Goal: Task Accomplishment & Management: Use online tool/utility

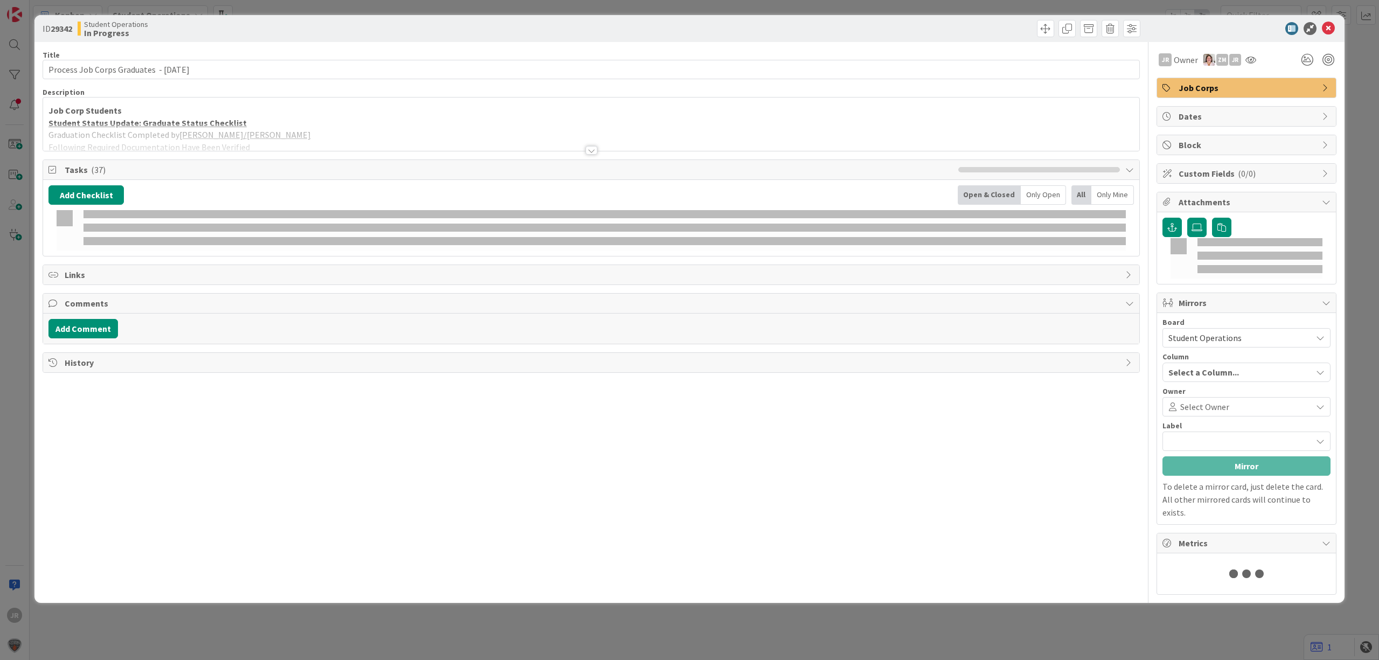
click at [781, 5] on div "ID 29342 Student Operations In Progress Title 41 / 128 Process Job Corps Gradua…" at bounding box center [689, 330] width 1379 height 660
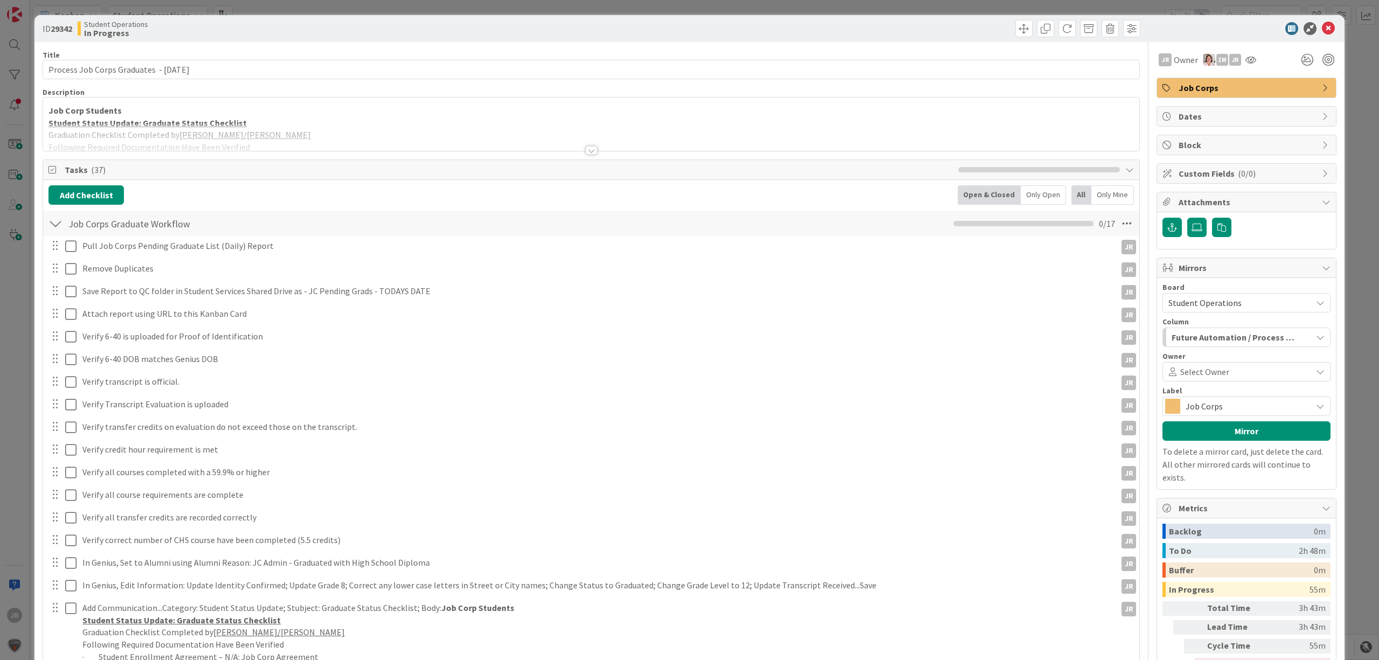
click at [794, 13] on div "ID 29342 Student Operations In Progress Title 41 / 128 Process Job Corps Gradua…" at bounding box center [689, 330] width 1379 height 660
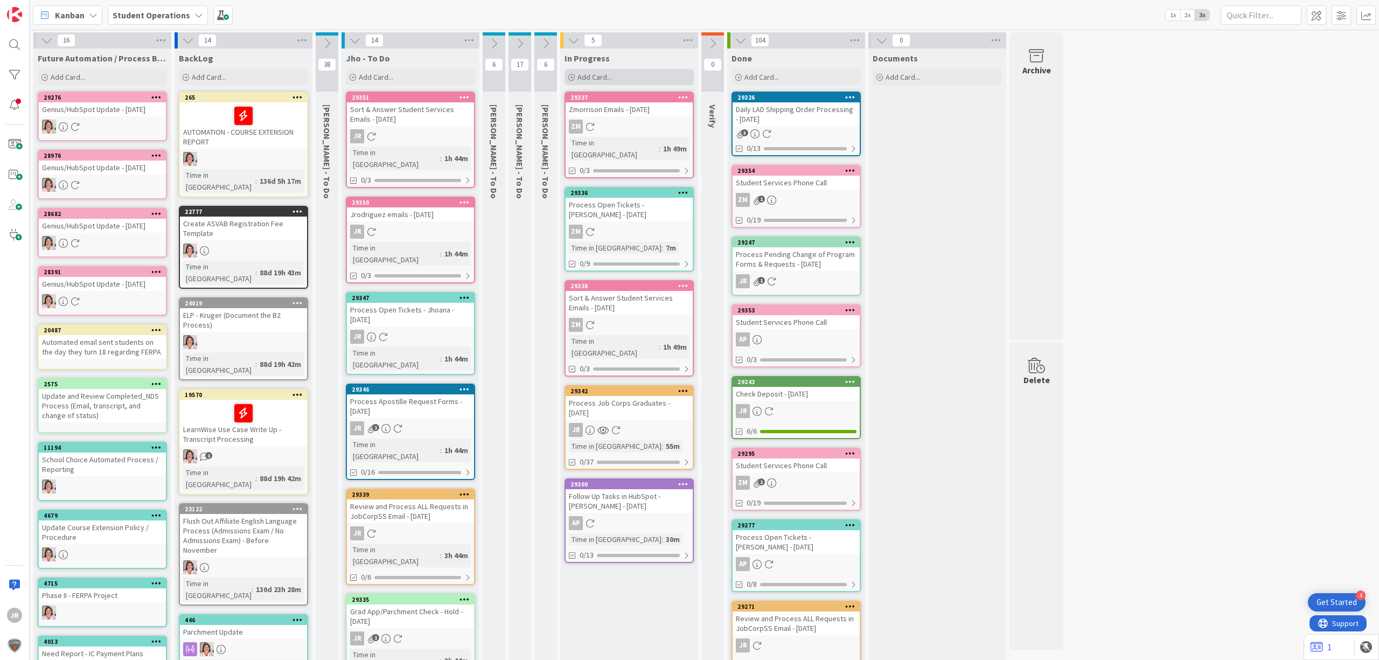
click at [655, 80] on div "Add Card..." at bounding box center [628, 77] width 129 height 16
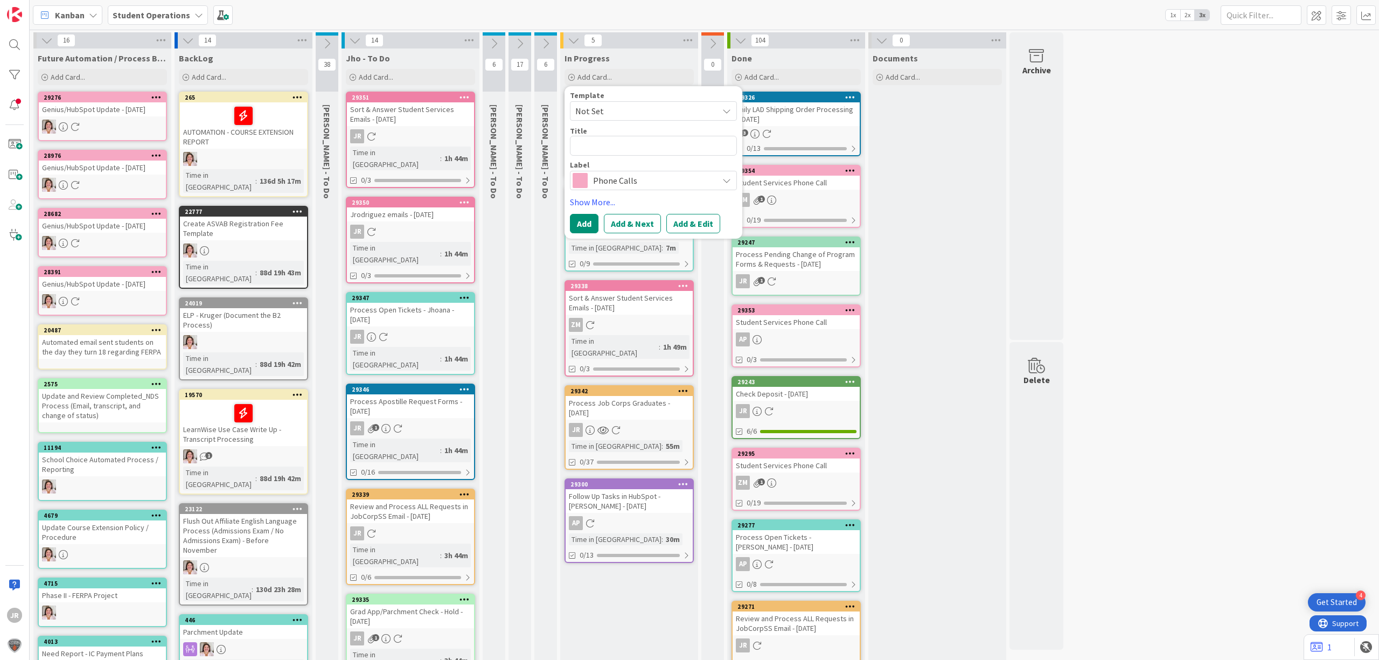
click at [658, 112] on span "Not Set" at bounding box center [642, 111] width 135 height 14
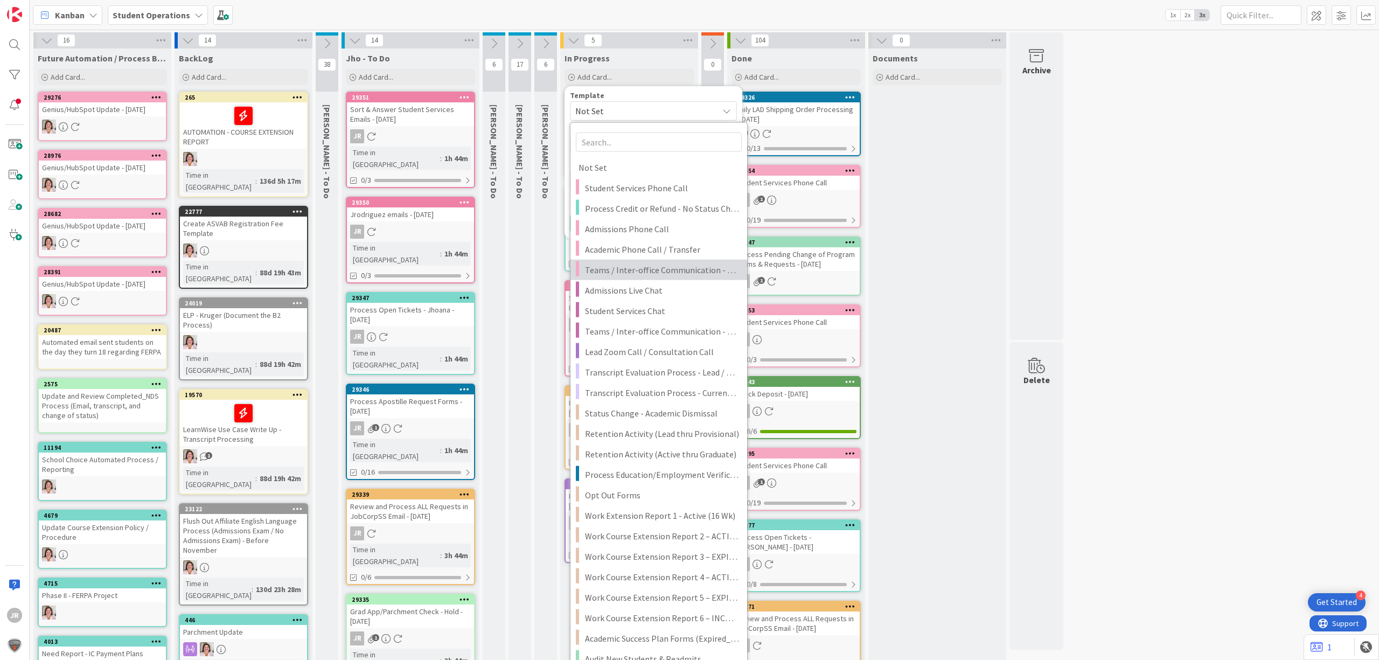
click at [689, 274] on span "Teams / Inter-office Communication - Call" at bounding box center [662, 270] width 154 height 14
type textarea "x"
type textarea "Teams / Inter-office Communication - Call"
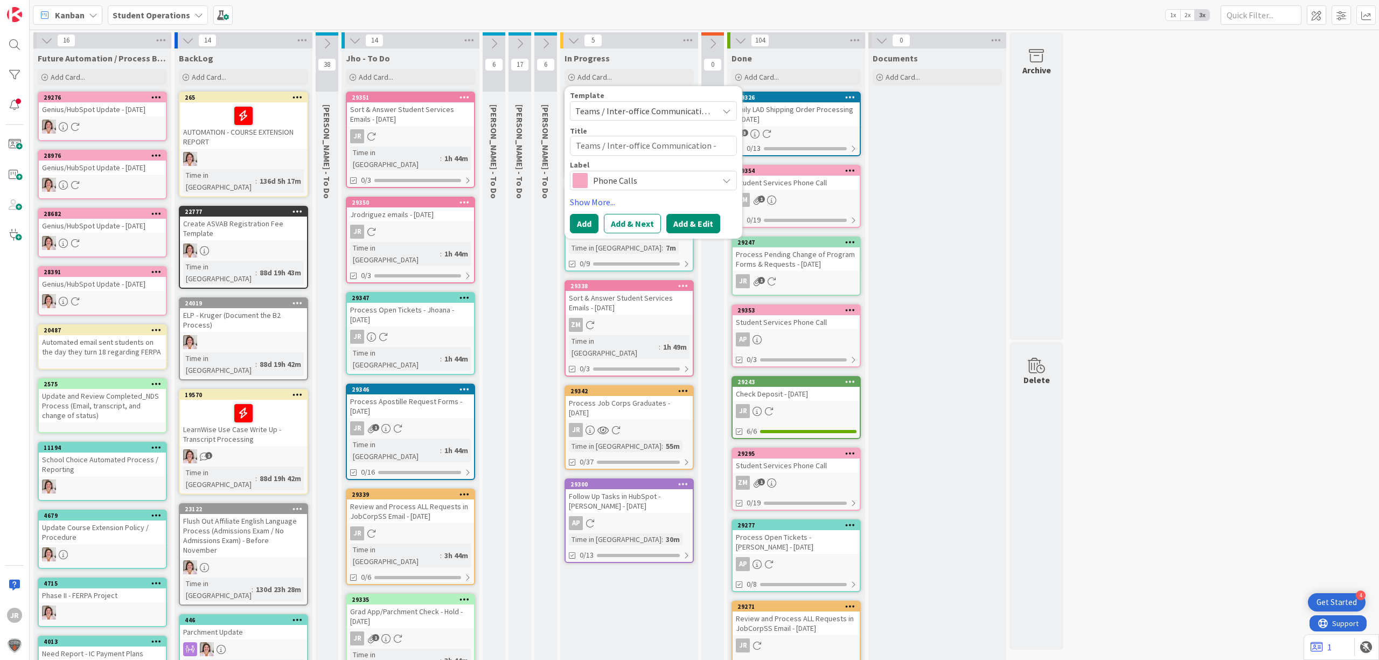
click at [700, 214] on button "Add & Edit" at bounding box center [693, 223] width 54 height 19
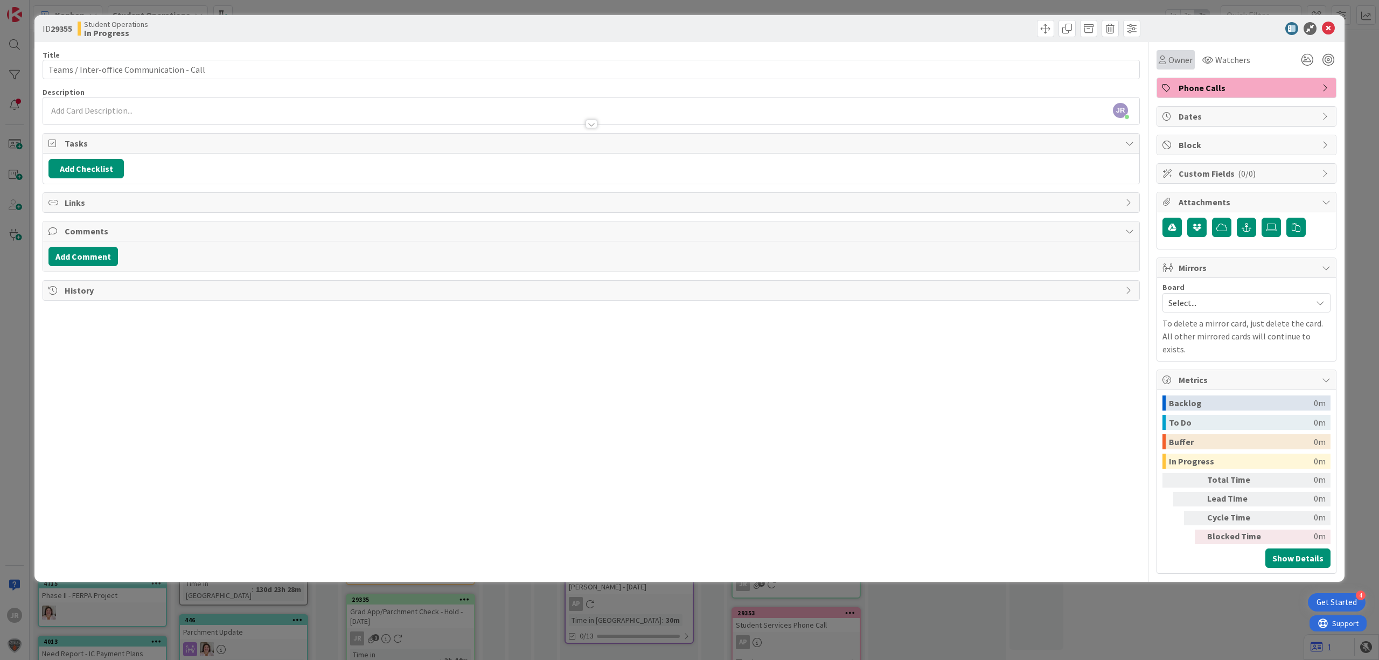
click at [1171, 54] on span "Owner" at bounding box center [1180, 59] width 24 height 13
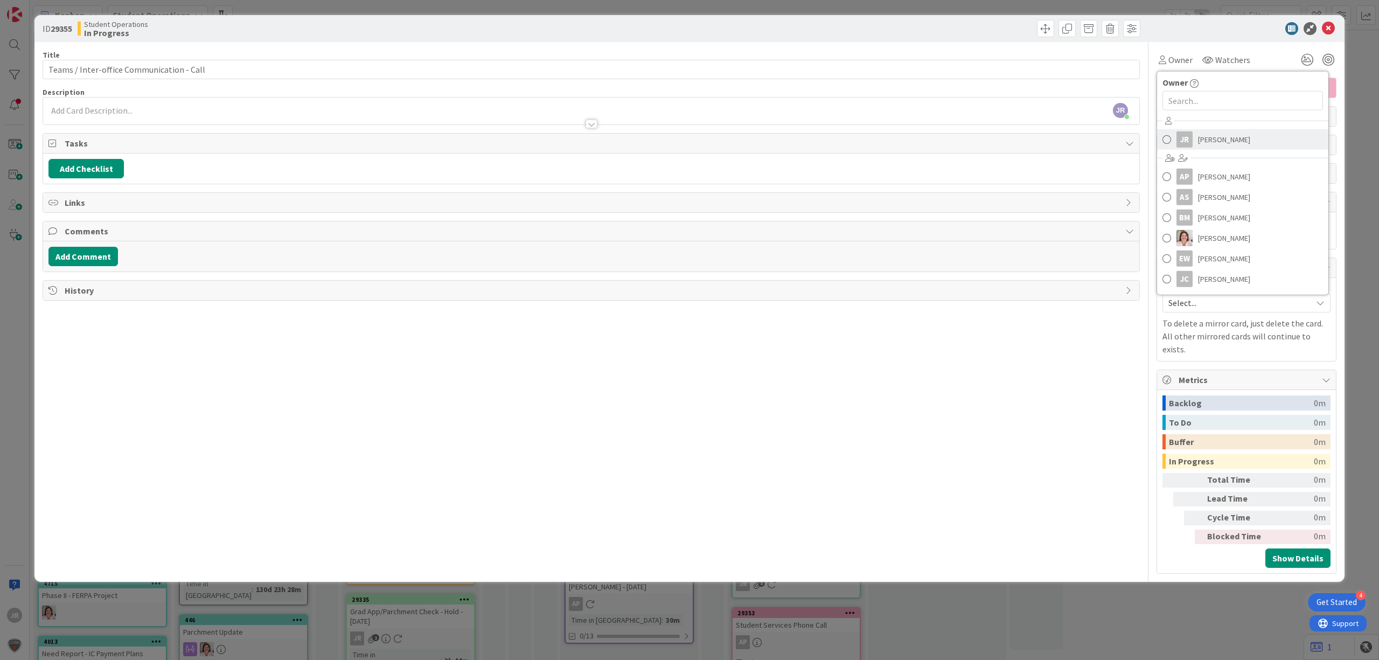
click at [1207, 148] on link "JR Jhoana Rodriguez" at bounding box center [1242, 139] width 171 height 20
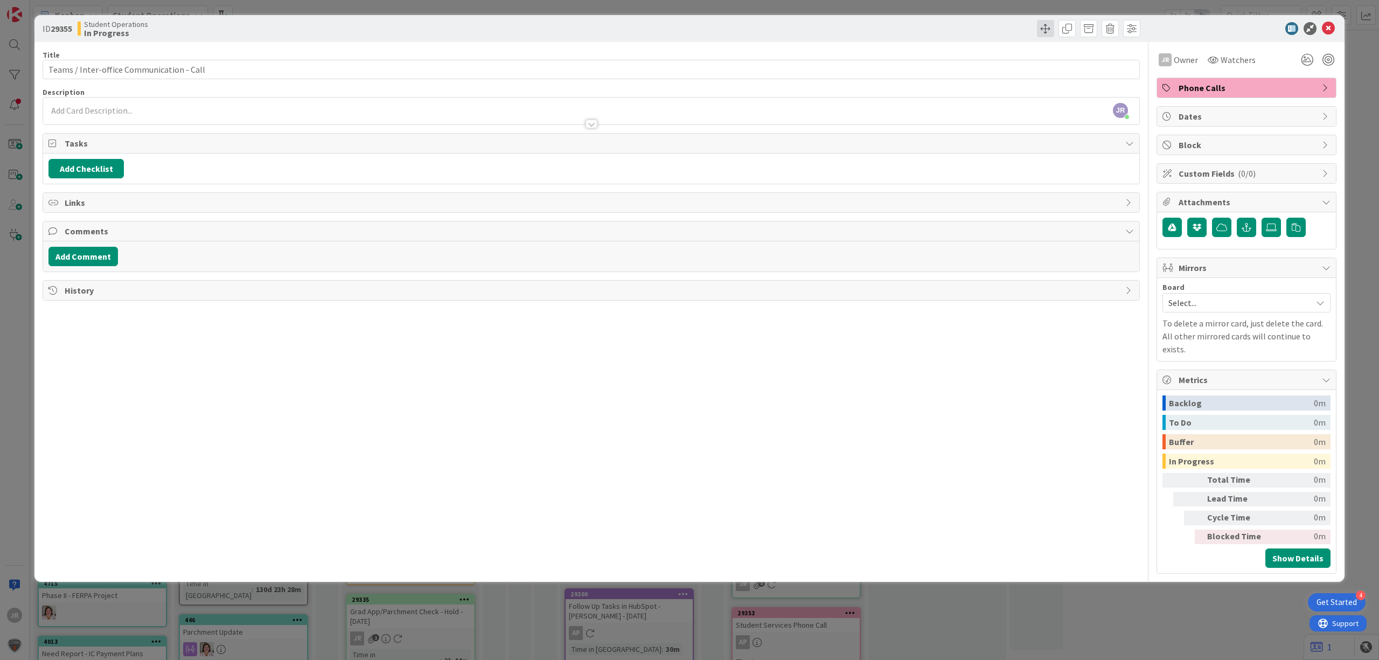
click at [1044, 32] on span at bounding box center [1045, 28] width 17 height 17
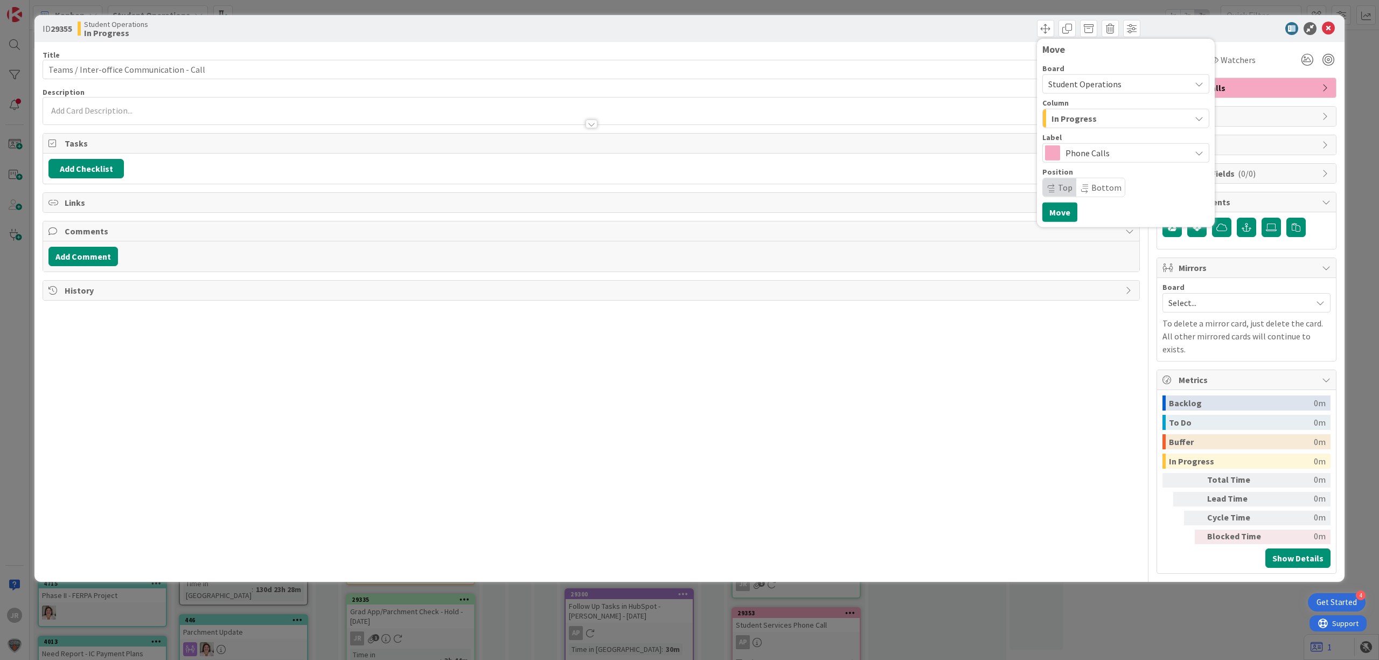
click at [1095, 123] on div "In Progress" at bounding box center [1120, 118] width 142 height 17
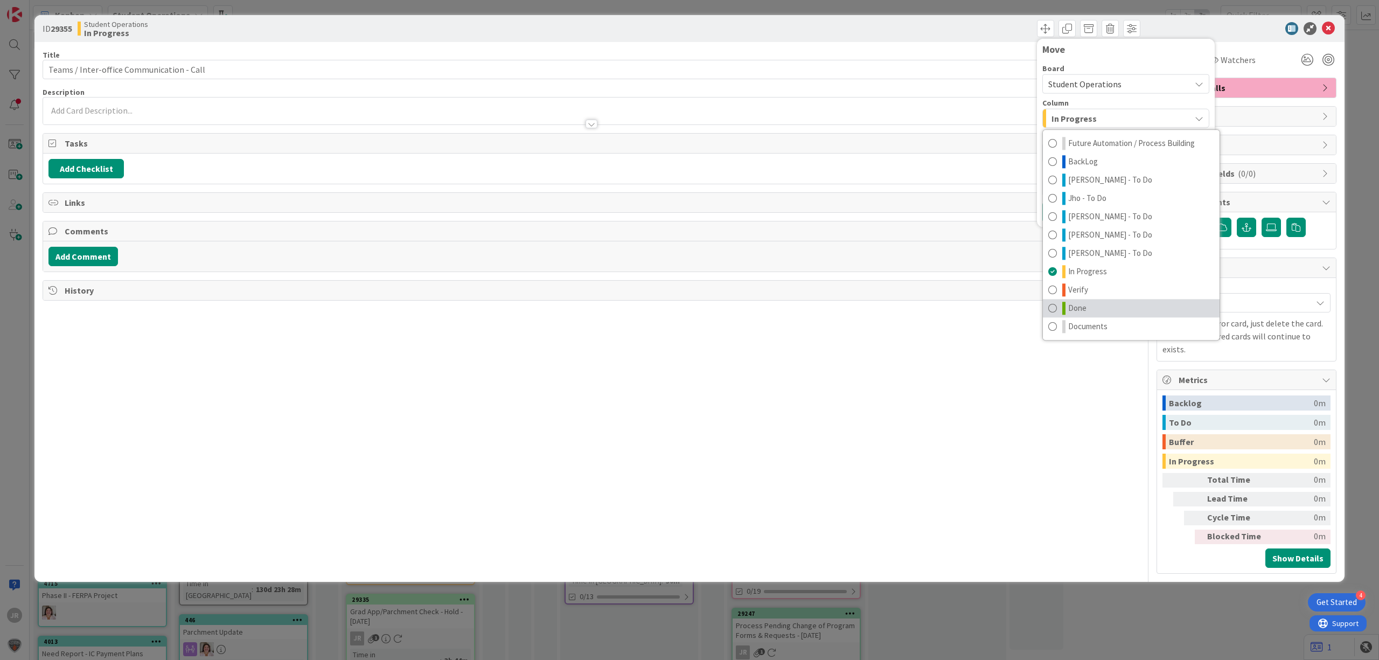
click at [1078, 308] on span "Done" at bounding box center [1077, 308] width 18 height 13
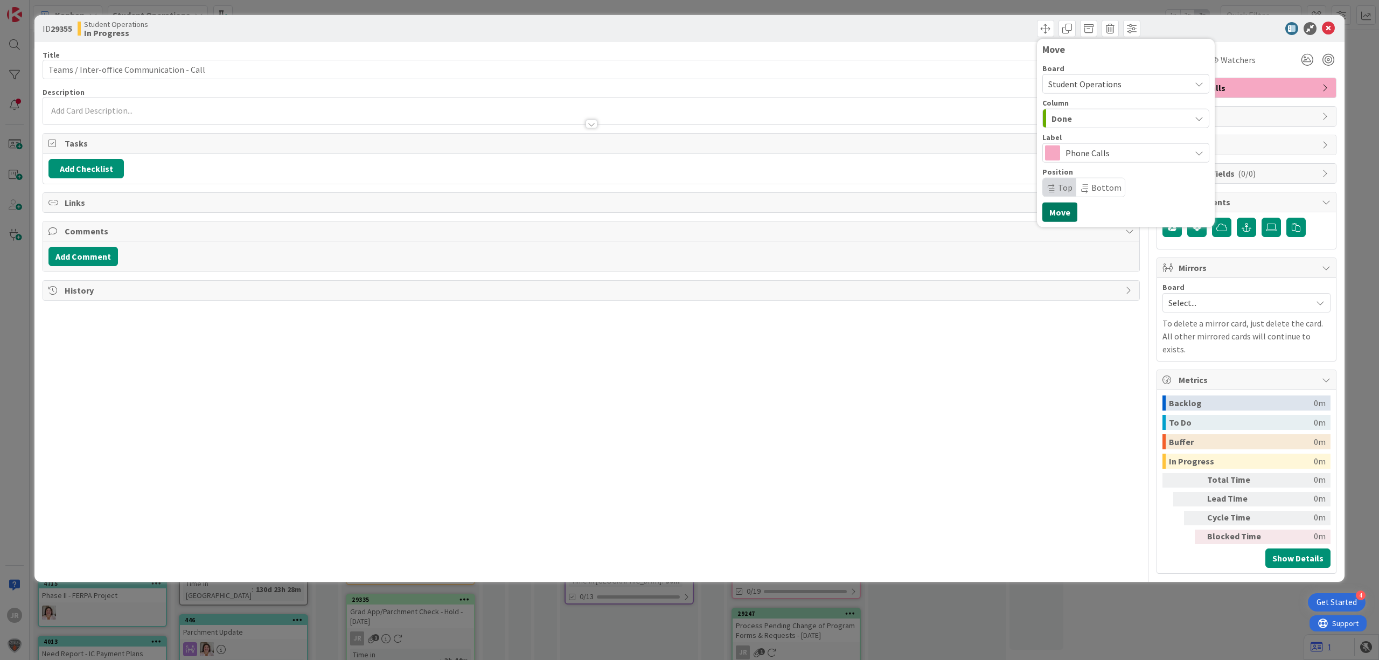
click at [1054, 217] on button "Move" at bounding box center [1059, 212] width 35 height 19
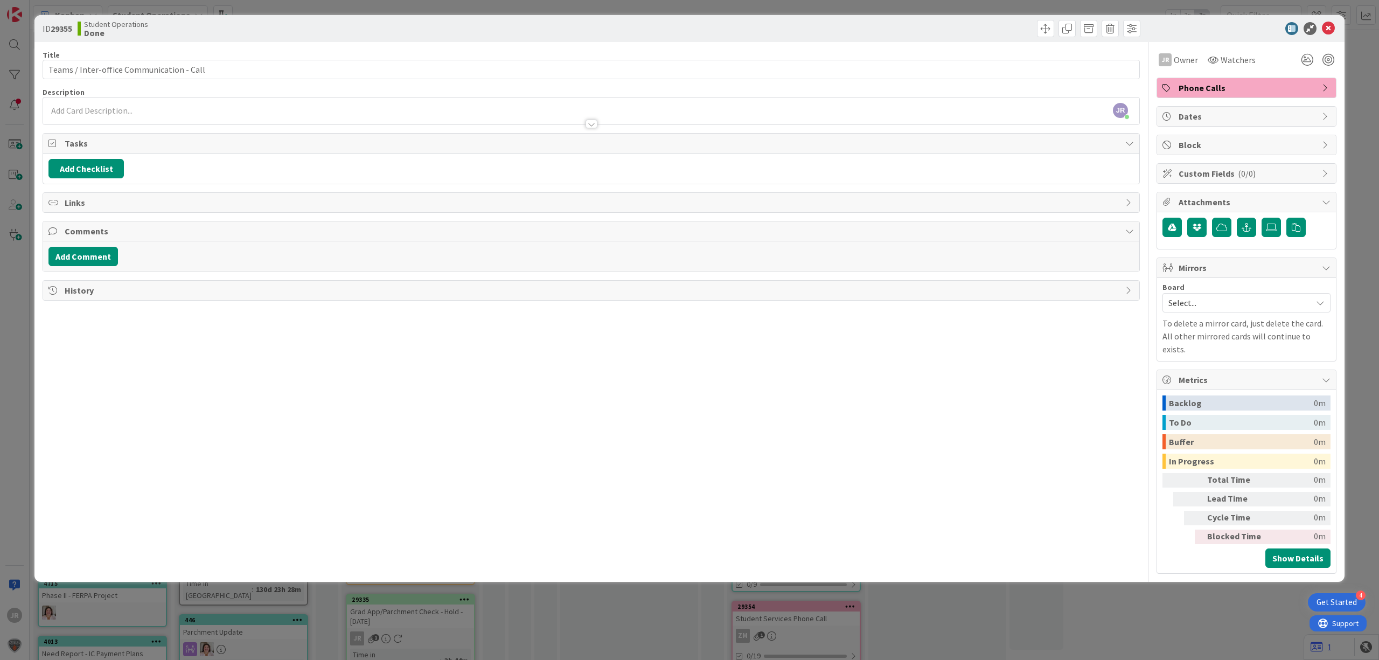
click at [889, 3] on div "ID 29355 Student Operations Done Move Move Title 41 / 128 Teams / Inter-office …" at bounding box center [689, 330] width 1379 height 660
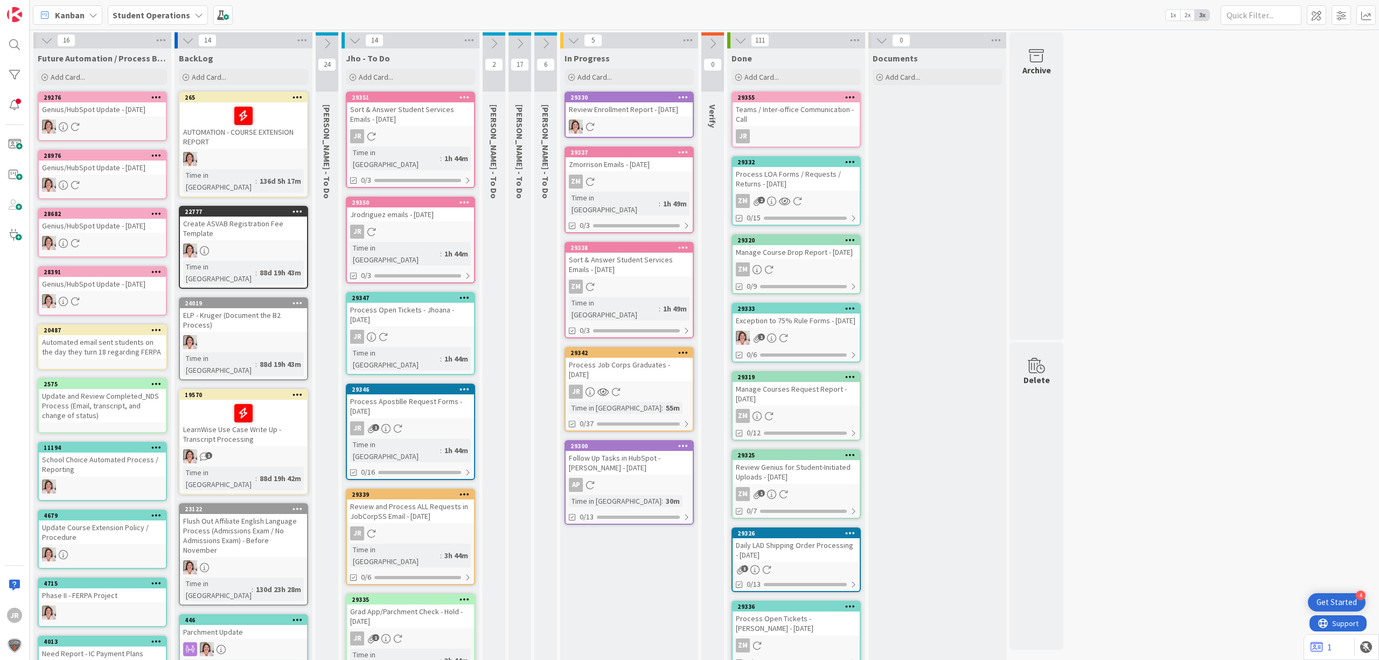
click at [644, 576] on div "In Progress Add Card... Template Not Set Not Set Student Services Phone Call Pr…" at bounding box center [629, 571] width 138 height 1046
click at [496, 44] on icon at bounding box center [494, 44] width 12 height 12
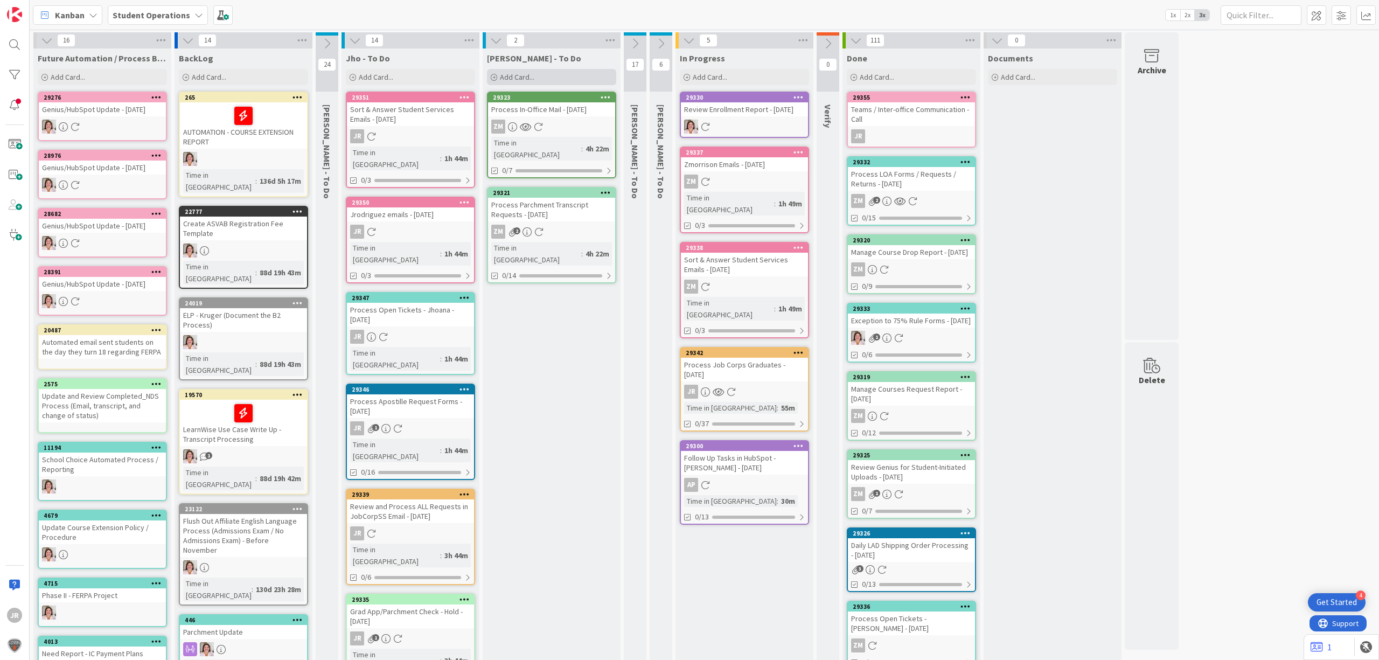
click at [595, 73] on div "Add Card..." at bounding box center [551, 77] width 129 height 16
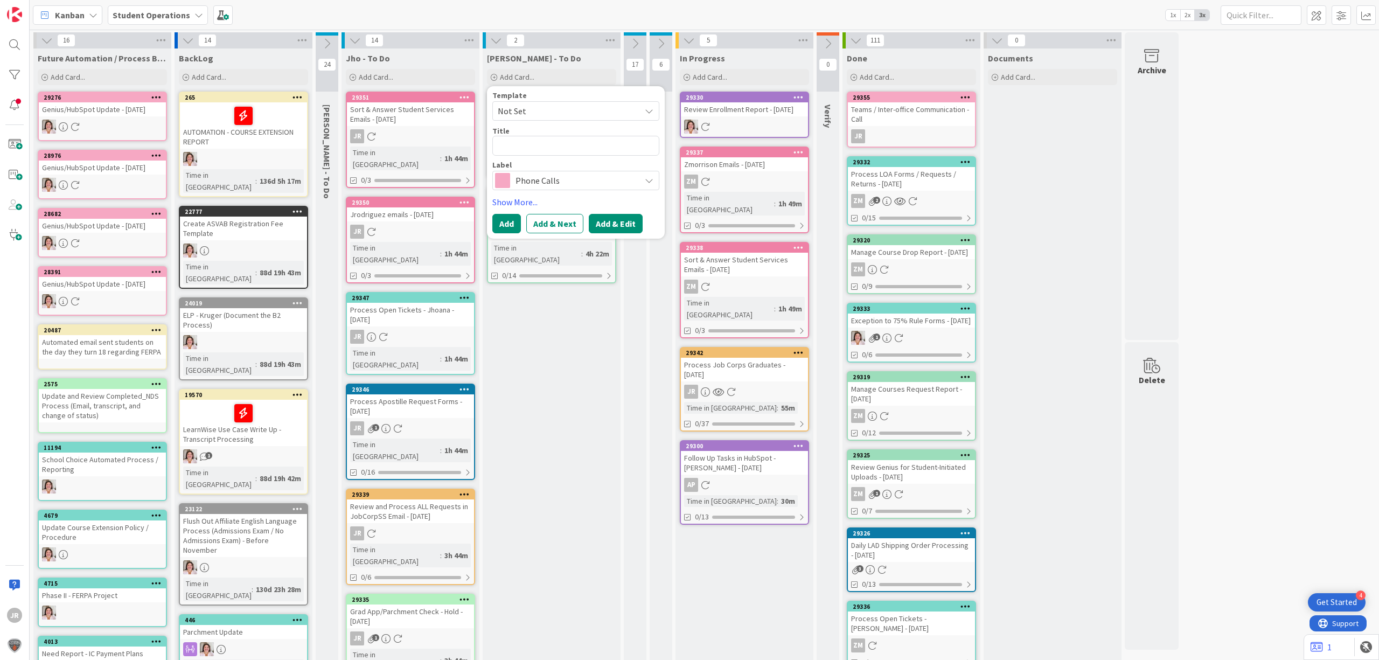
click at [628, 223] on button "Add & Edit" at bounding box center [616, 223] width 54 height 19
click at [603, 119] on span "Not Set" at bounding box center [575, 110] width 167 height 19
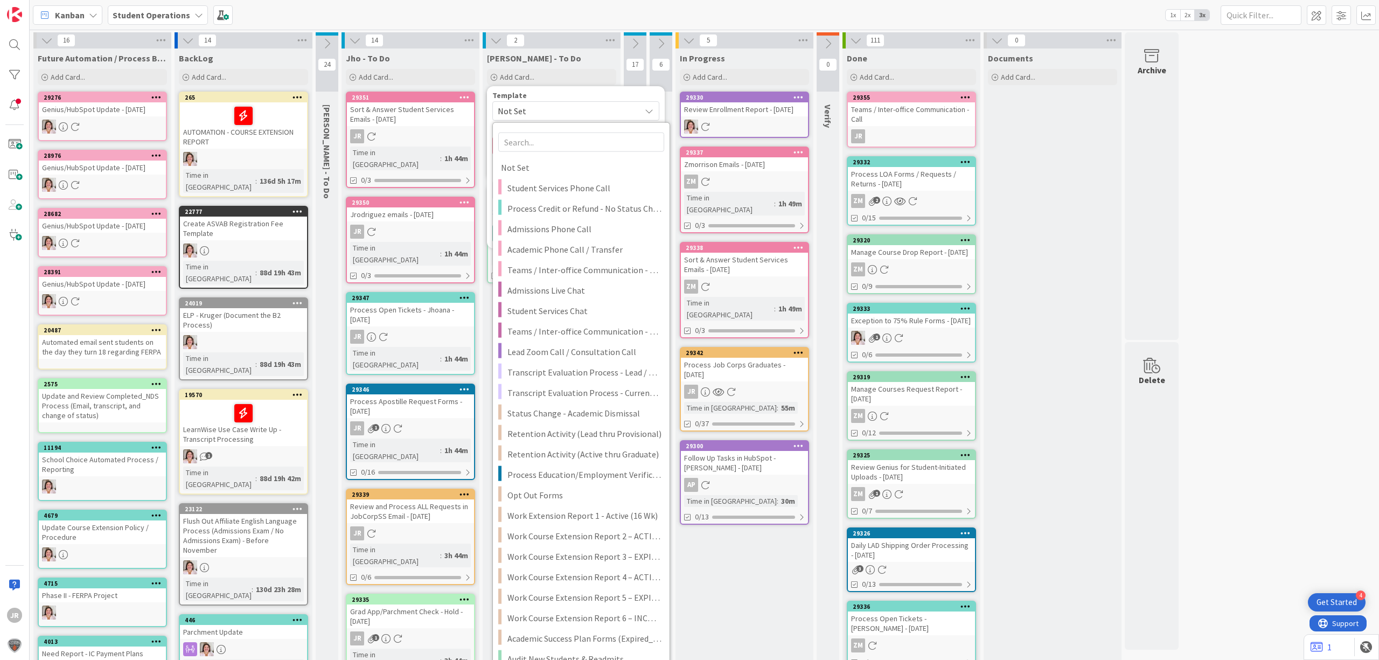
click at [598, 117] on span "Not Set" at bounding box center [565, 111] width 135 height 14
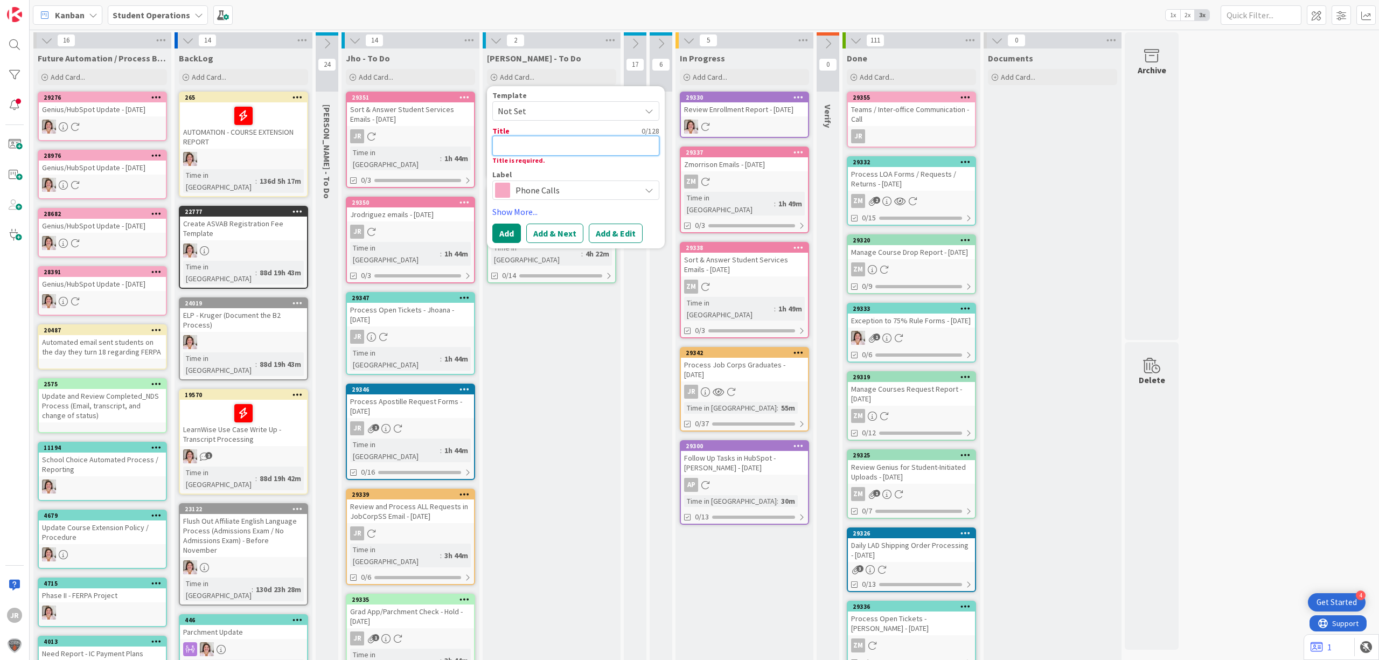
click at [612, 151] on textarea at bounding box center [575, 146] width 167 height 20
type textarea "x"
type textarea "D"
type textarea "x"
type textarea "Da"
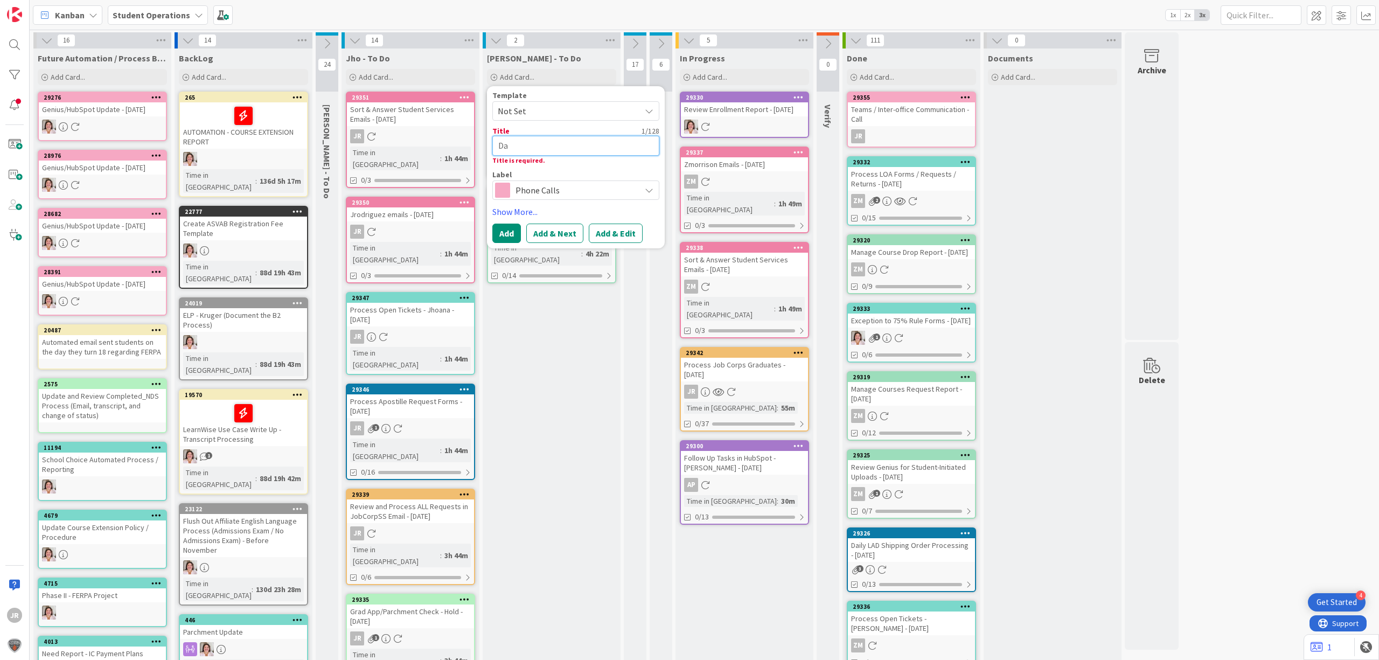
type textarea "x"
type textarea "Dat"
type textarea "x"
type textarea "Data"
type textarea "x"
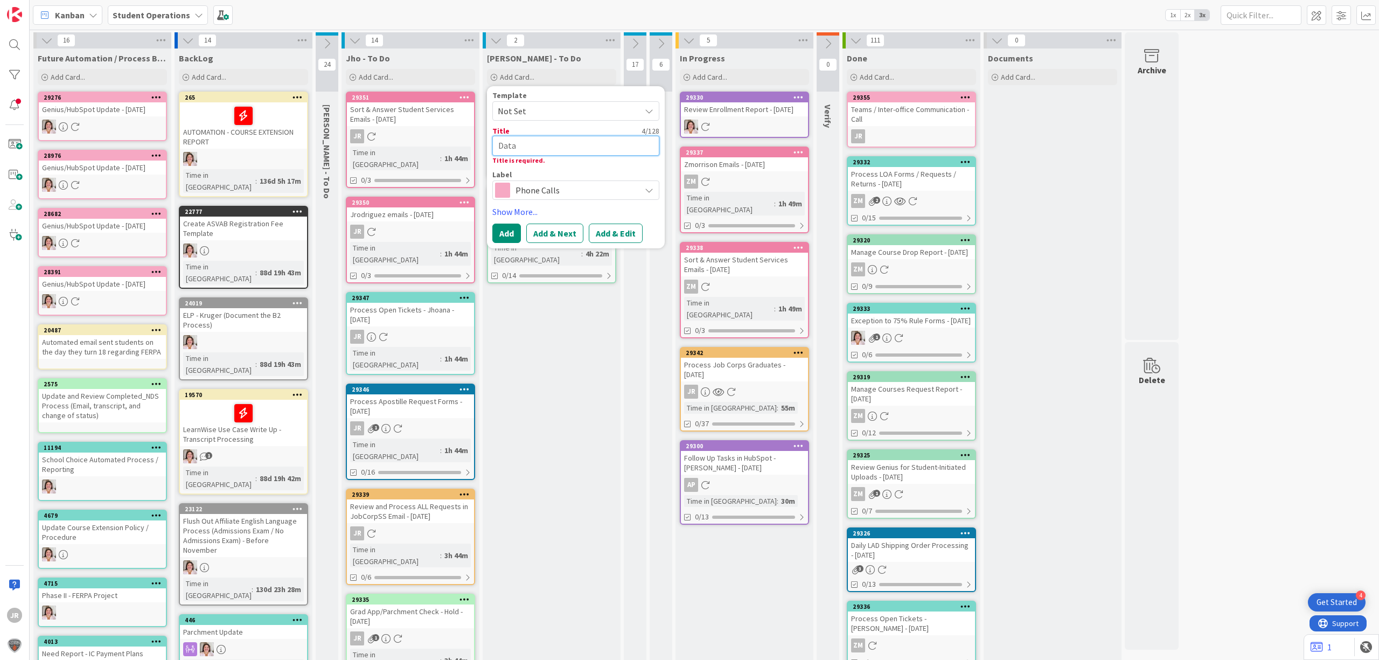
type textarea "Data"
type textarea "x"
type textarea "Data U"
type textarea "x"
type textarea "Data Upd"
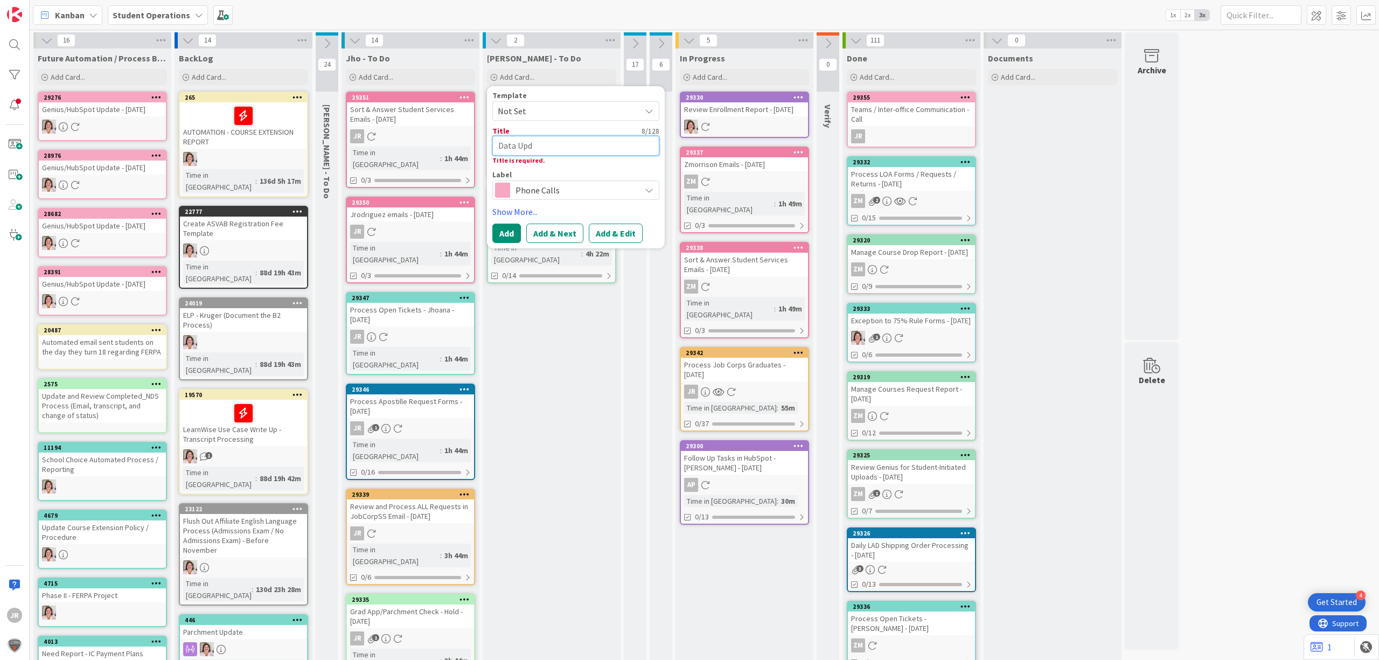
type textarea "x"
type textarea "Data Upda"
type textarea "x"
type textarea "Data Updat"
type textarea "x"
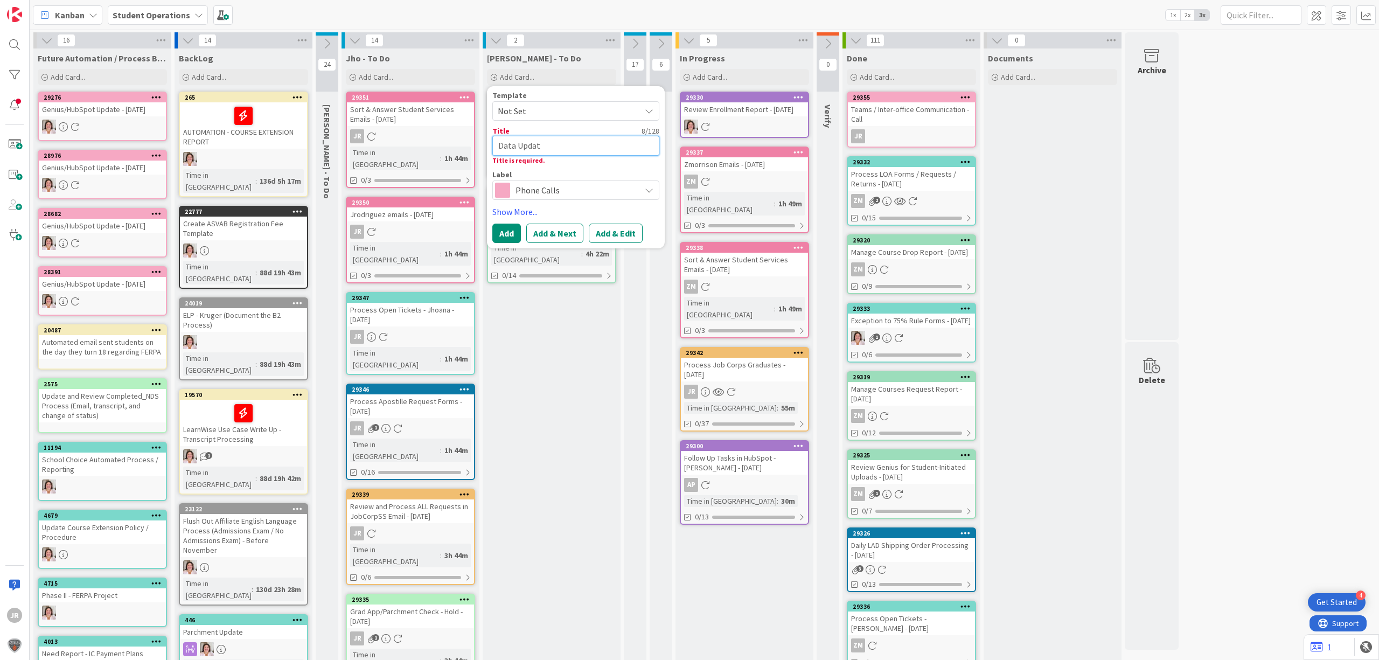
type textarea "Data Update"
type textarea "x"
type textarea "Data Updates"
type textarea "x"
type textarea "Data Updates"
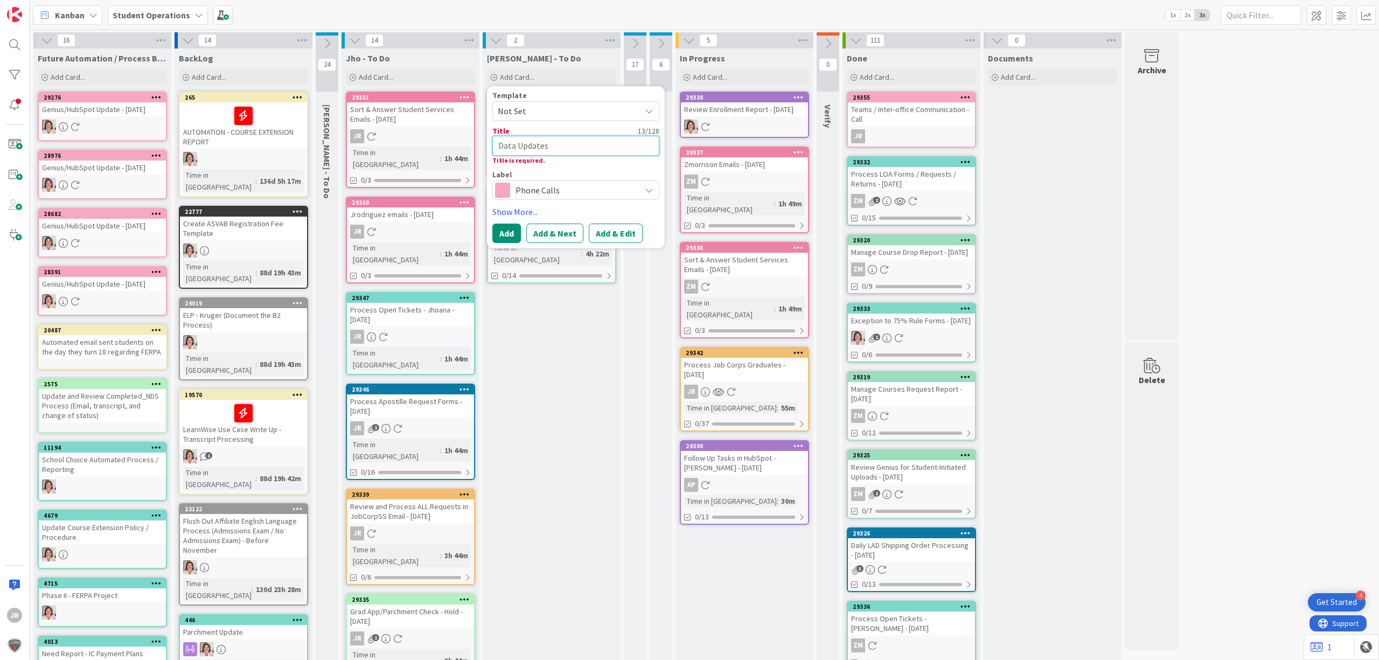
type textarea "x"
type textarea "Data Updates i"
type textarea "x"
type textarea "Data Updates in"
type textarea "x"
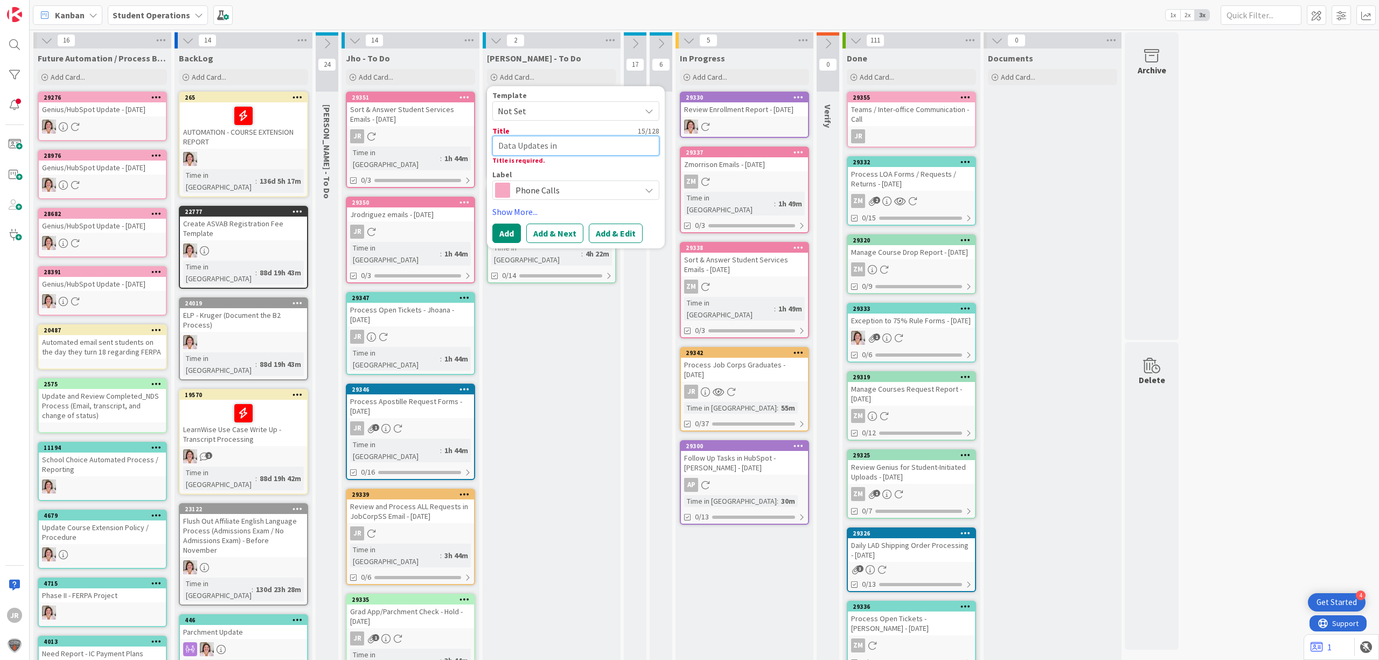
type textarea "Data Updates in G"
type textarea "x"
type textarea "Data Updates in Ge"
type textarea "x"
type textarea "Data Updates in Gen"
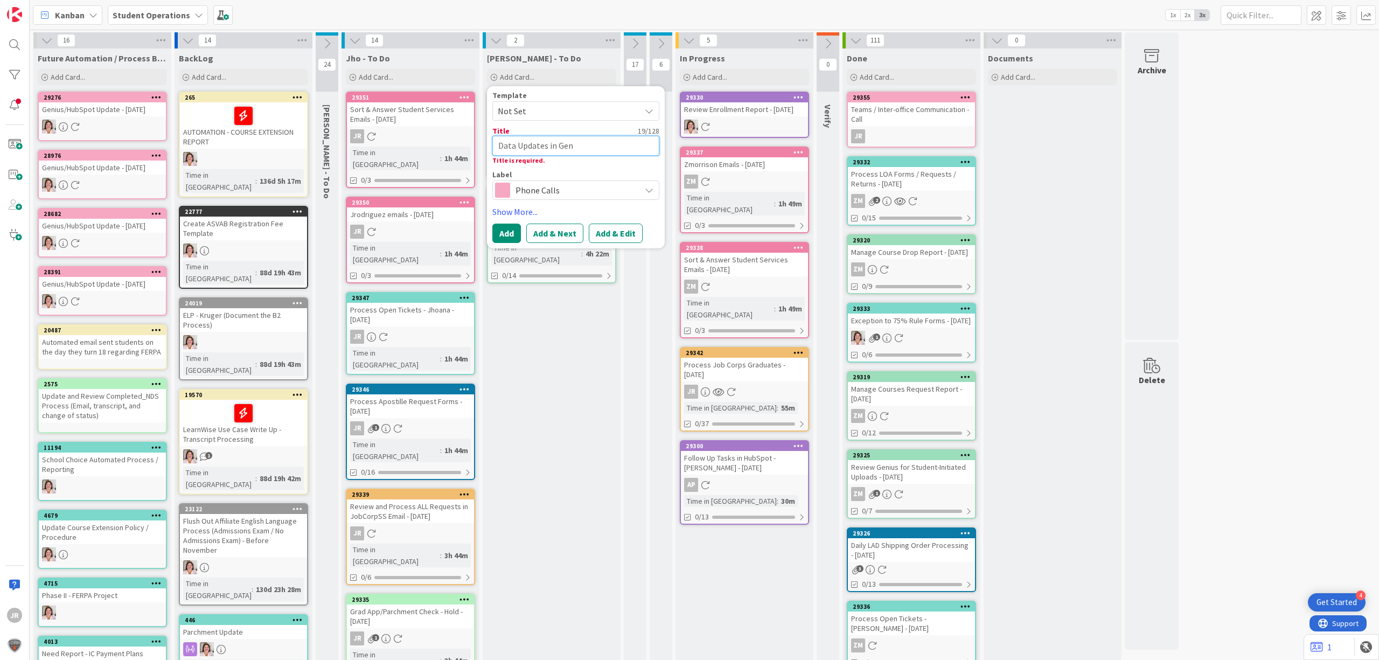
type textarea "x"
type textarea "Data Updates in Geni"
type textarea "x"
type textarea "Data Updates in Geniu"
type textarea "x"
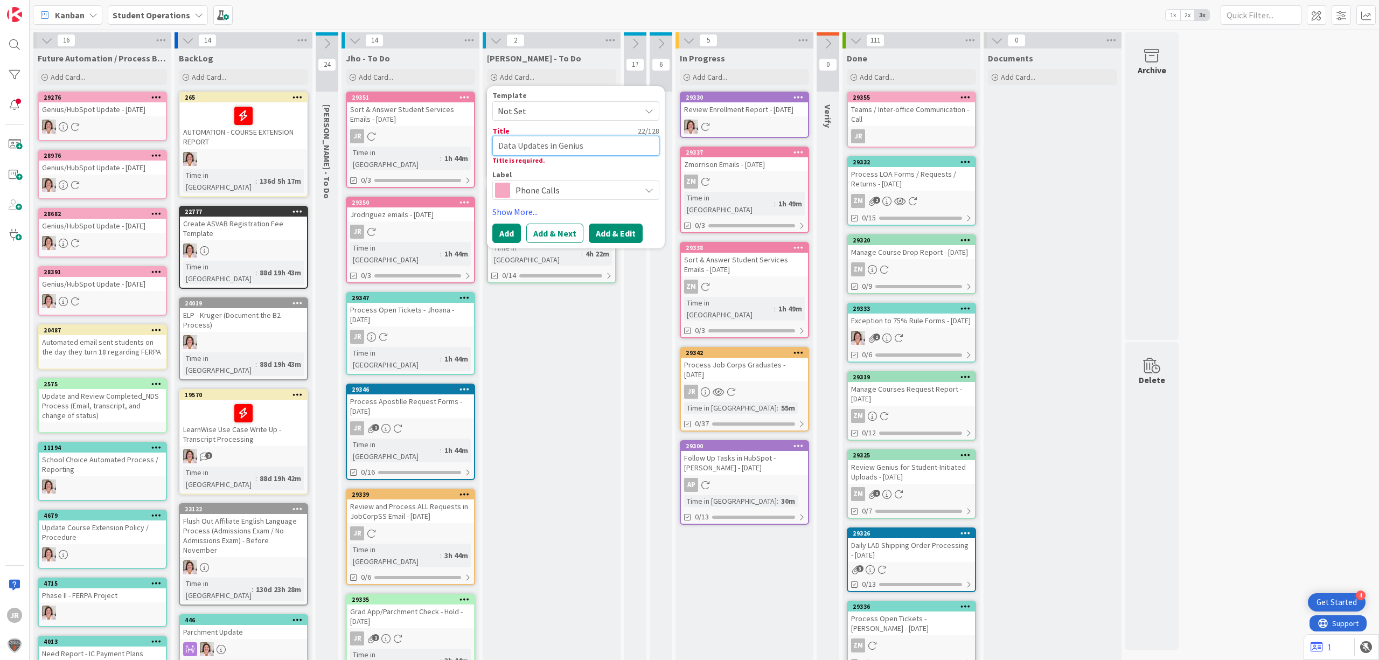
type textarea "Data Updates in Genius"
click at [622, 233] on button "Add & Edit" at bounding box center [616, 233] width 54 height 19
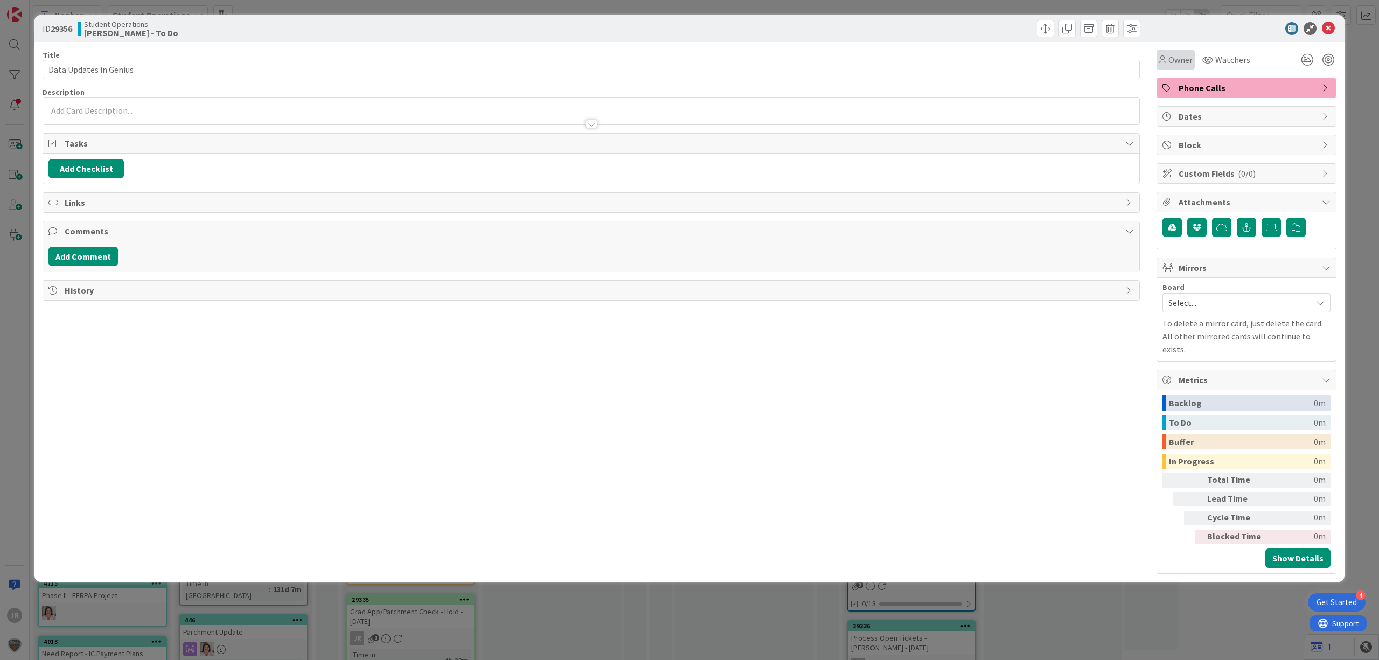
click at [1184, 59] on span "Owner" at bounding box center [1180, 59] width 24 height 13
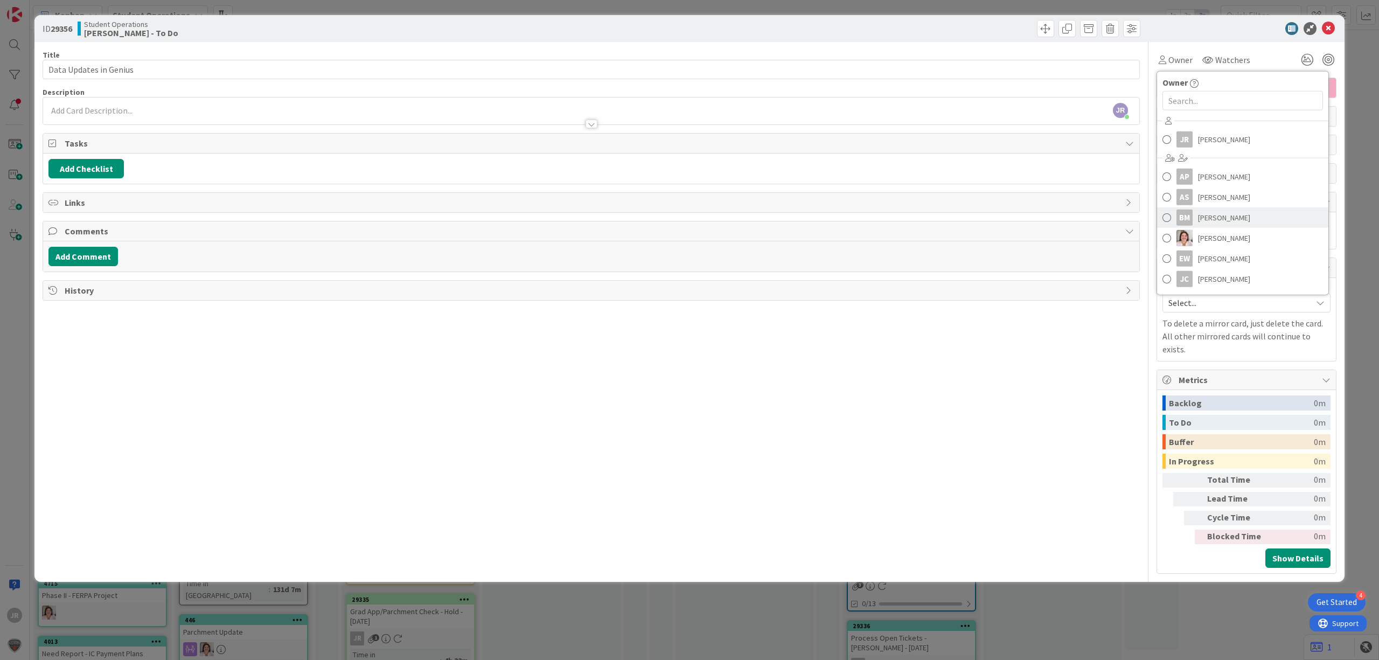
scroll to position [60, 0]
click at [1230, 270] on link "ZM Zaida Morrison" at bounding box center [1242, 280] width 171 height 20
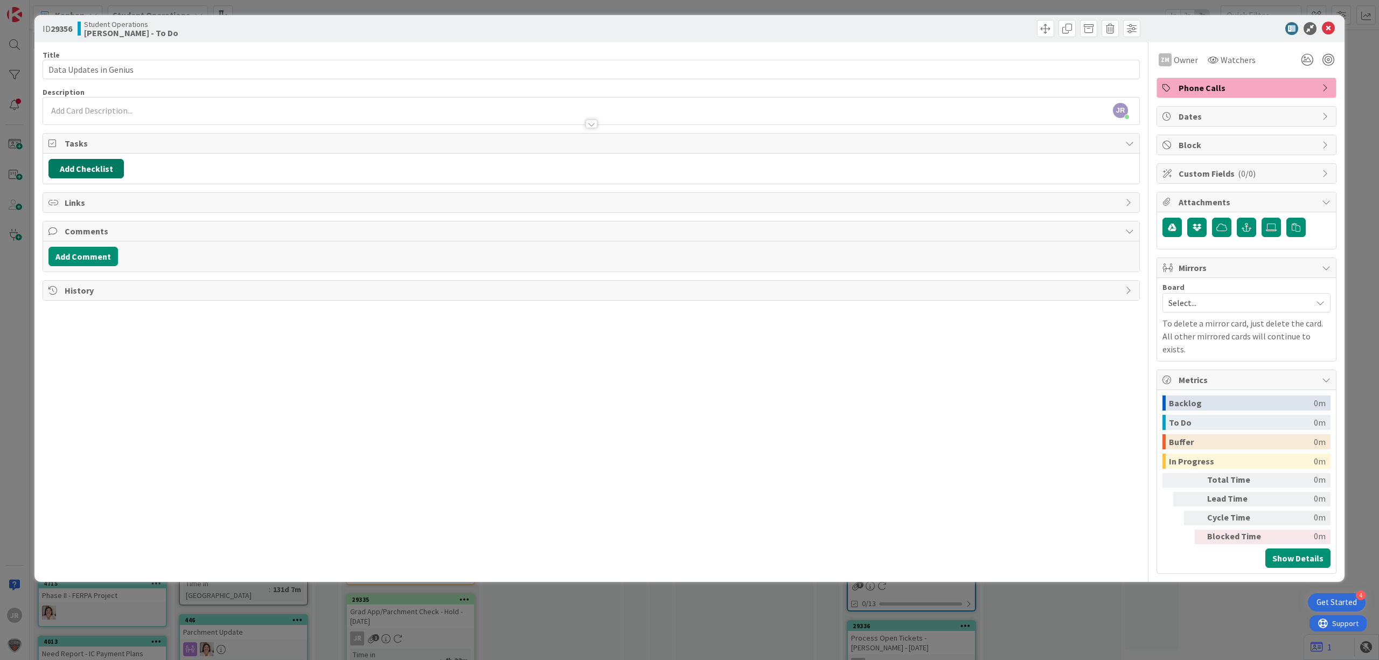
click at [116, 170] on button "Add Checklist" at bounding box center [85, 168] width 75 height 19
click at [1263, 92] on span "Phone Calls" at bounding box center [1248, 87] width 138 height 13
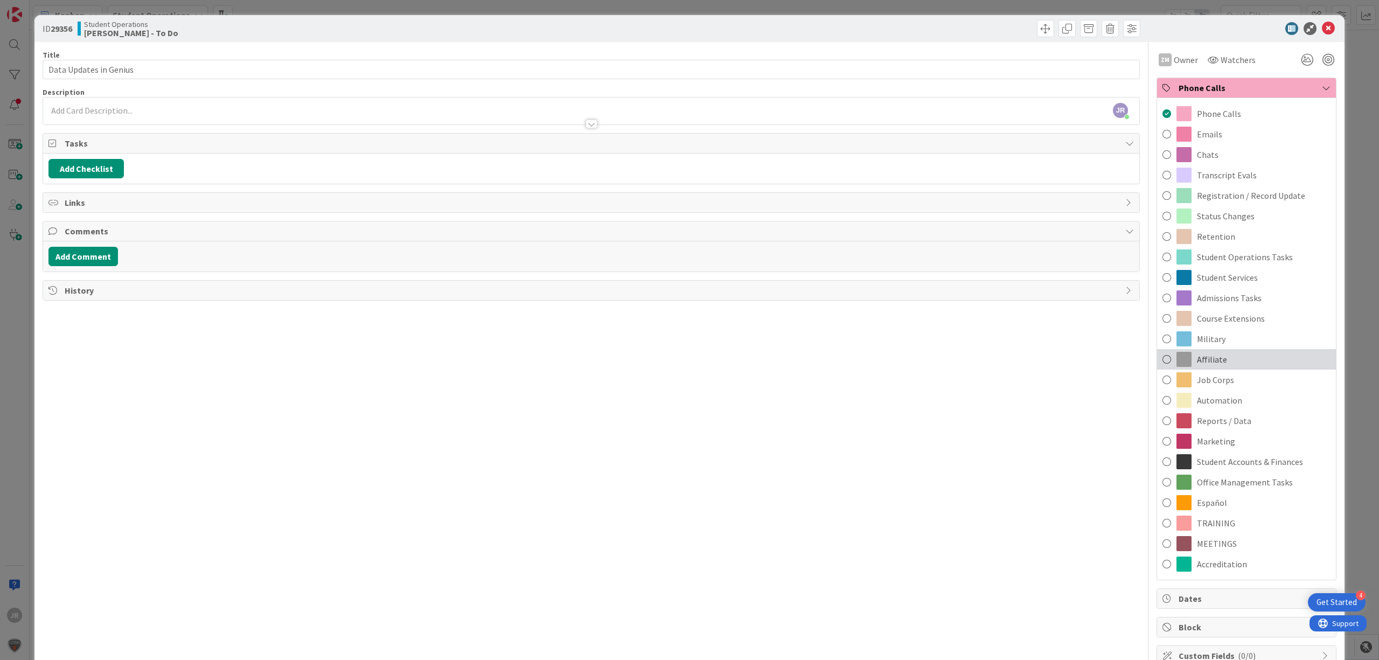
click at [1267, 354] on div "Affiliate" at bounding box center [1246, 359] width 179 height 20
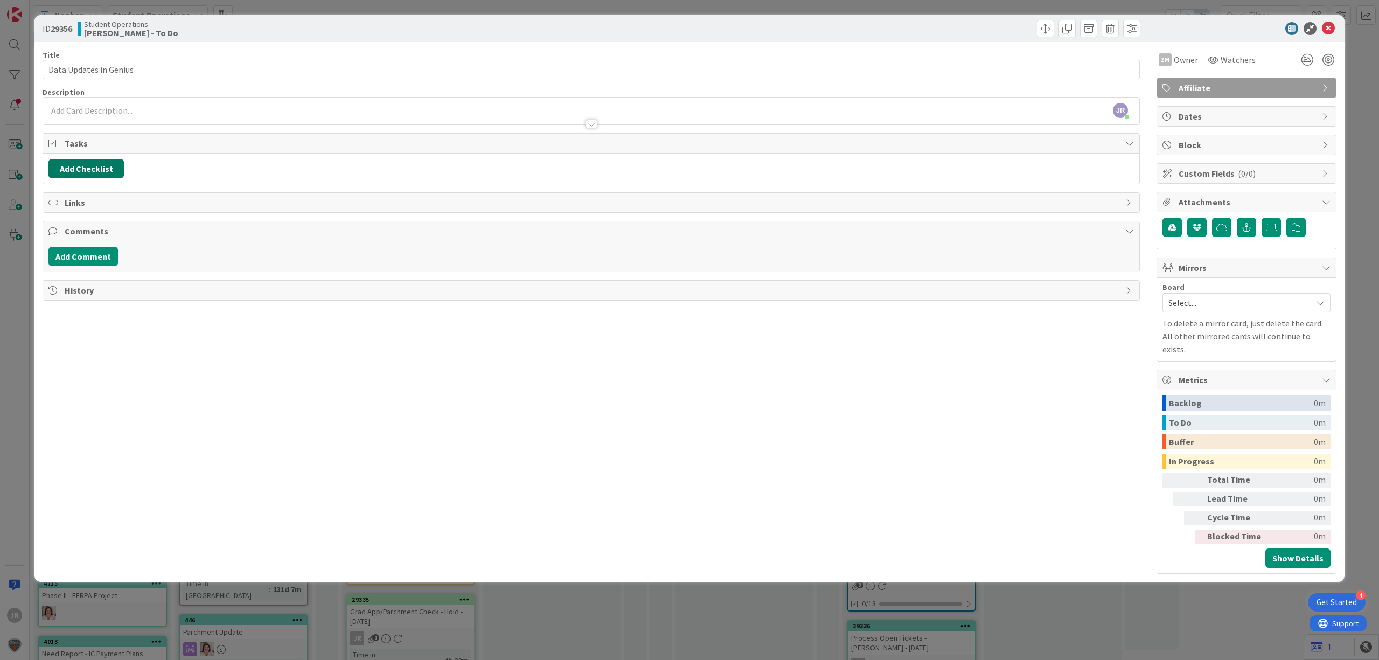
click at [91, 170] on button "Add Checklist" at bounding box center [85, 168] width 75 height 19
click at [138, 110] on div "JR Jhoana Rodriguez just joined" at bounding box center [591, 110] width 1096 height 27
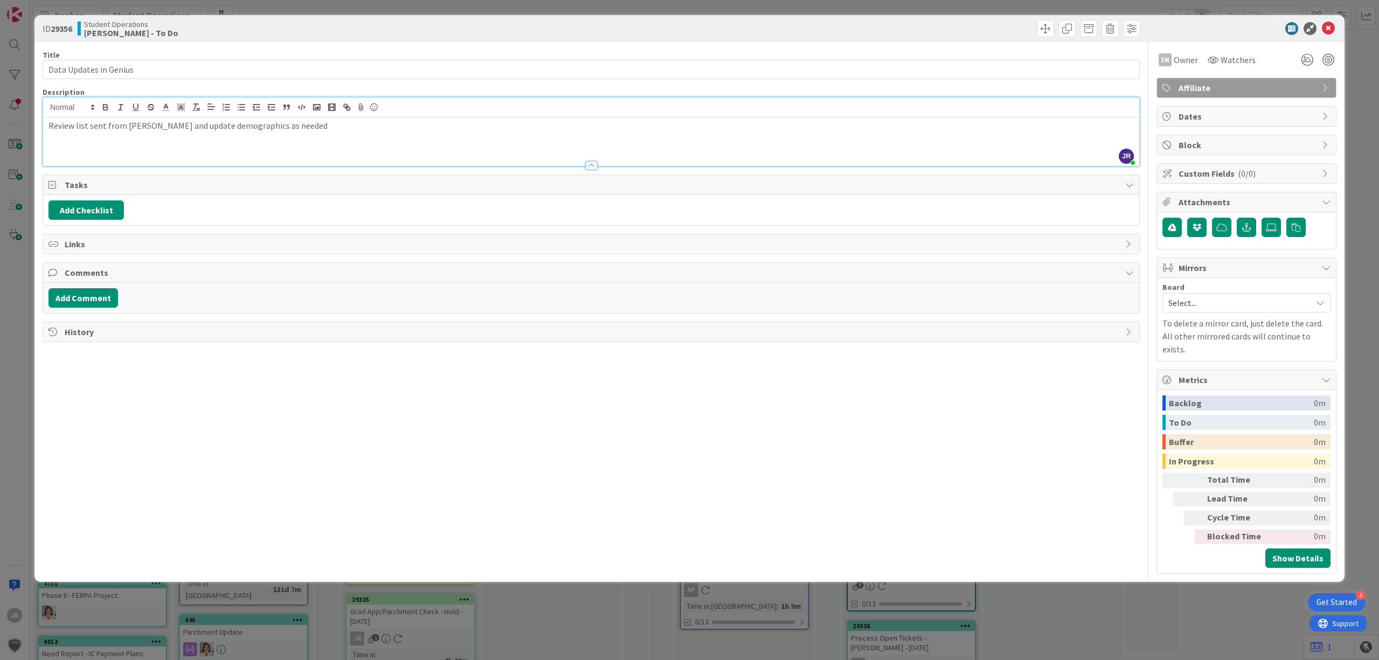
click at [897, 6] on div "ID 29356 Student Operations Zaida - To Do Title 22 / 128 Data Updates in Genius…" at bounding box center [689, 330] width 1379 height 660
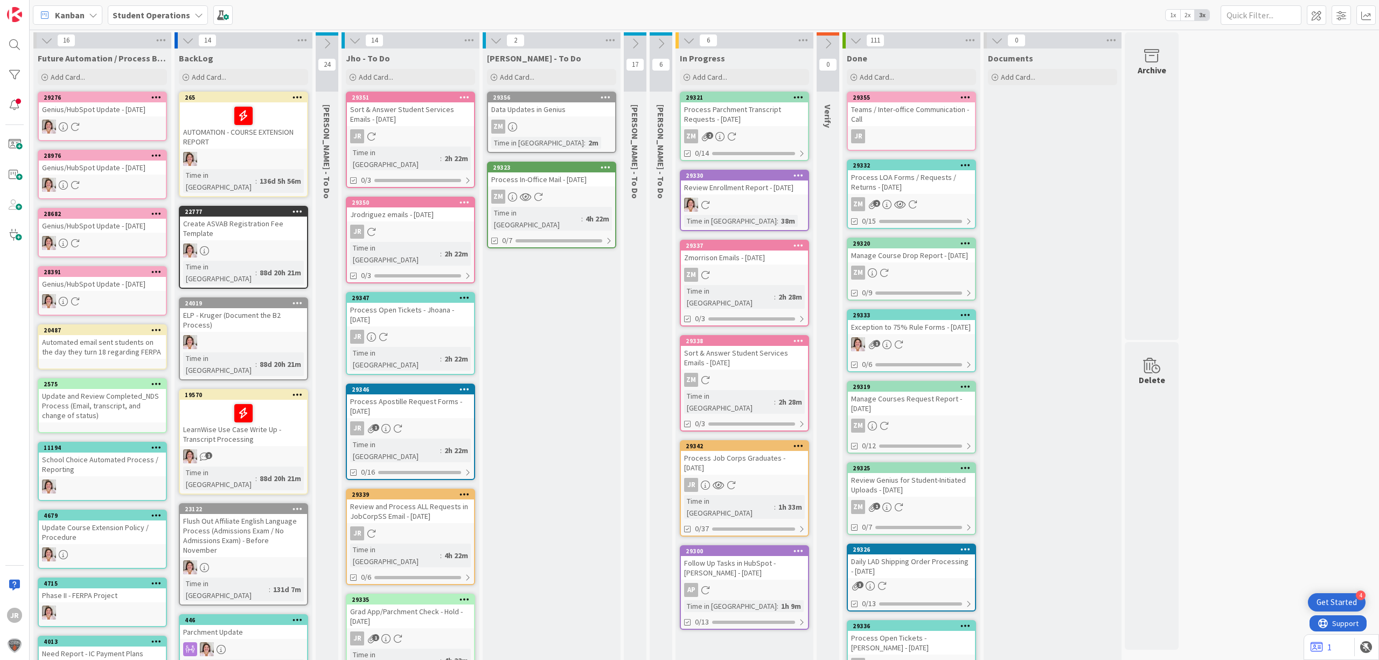
click at [498, 45] on icon at bounding box center [496, 40] width 12 height 12
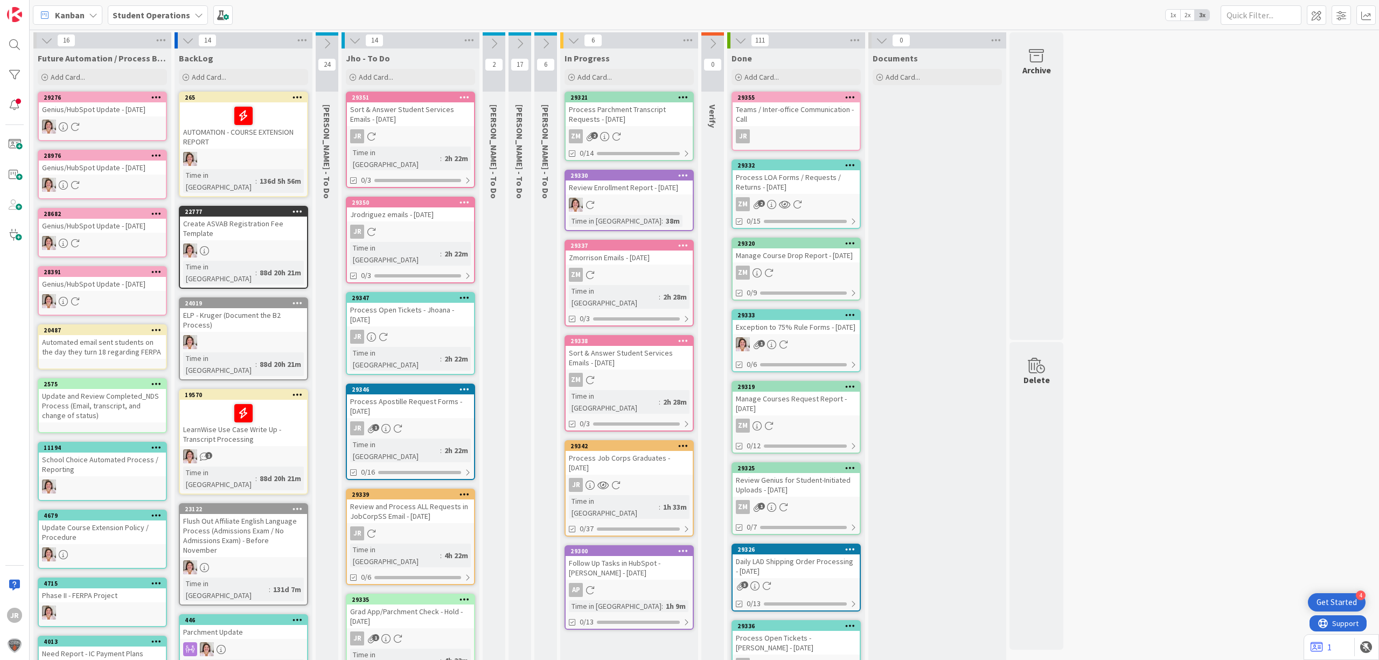
click at [635, 478] on div "JR" at bounding box center [629, 485] width 127 height 14
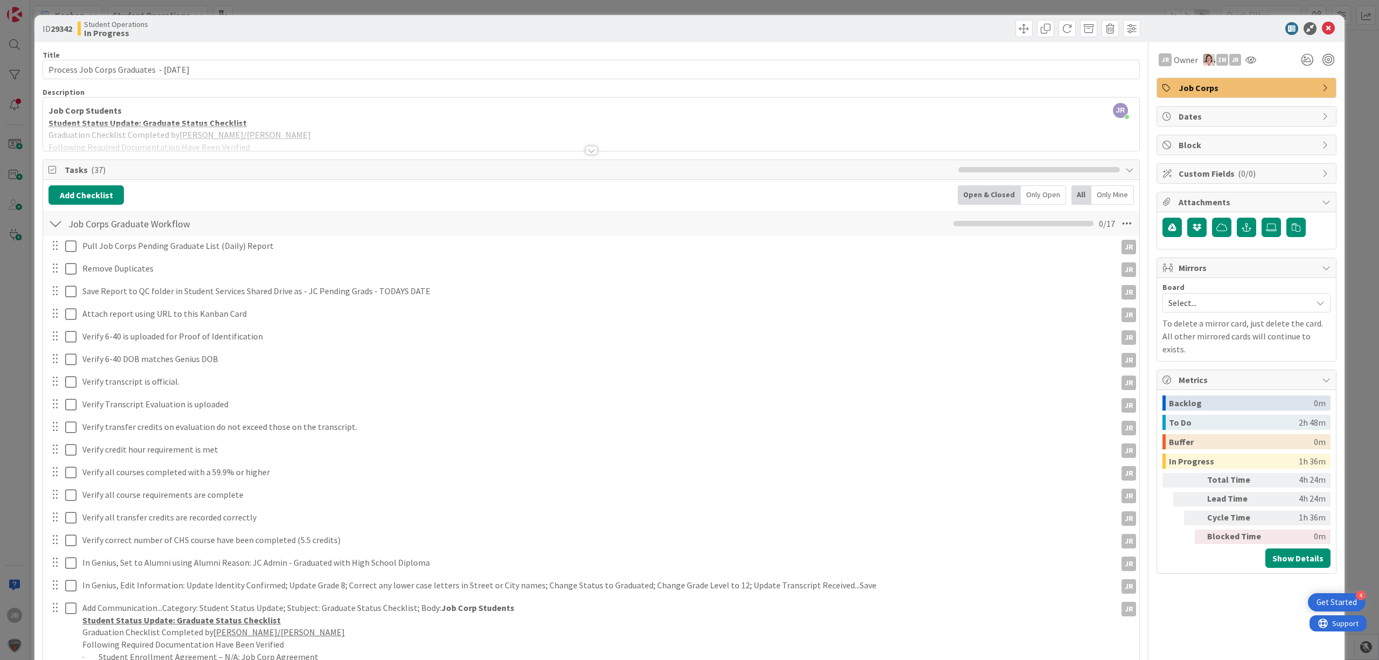
click at [1219, 169] on span "Custom Fields ( 0/0 )" at bounding box center [1248, 173] width 138 height 13
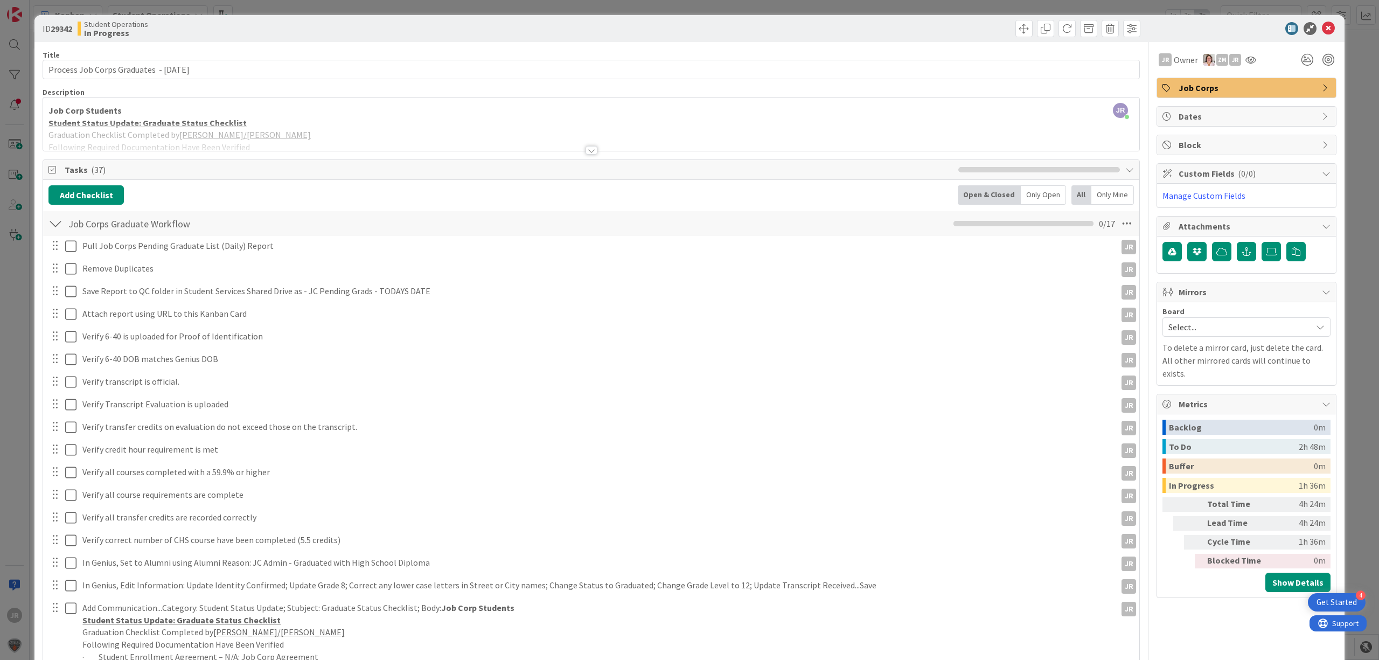
click at [1238, 172] on span "( 0/0 )" at bounding box center [1247, 173] width 18 height 11
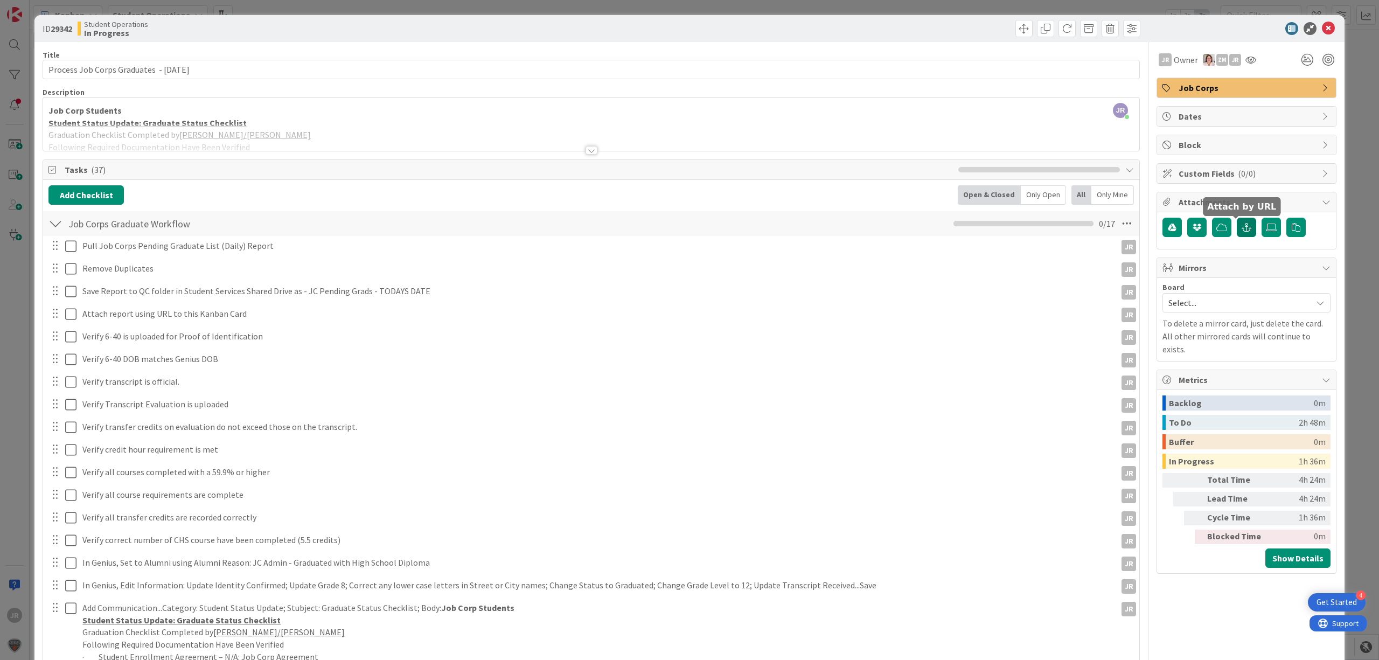
click at [1242, 229] on icon "button" at bounding box center [1247, 227] width 10 height 9
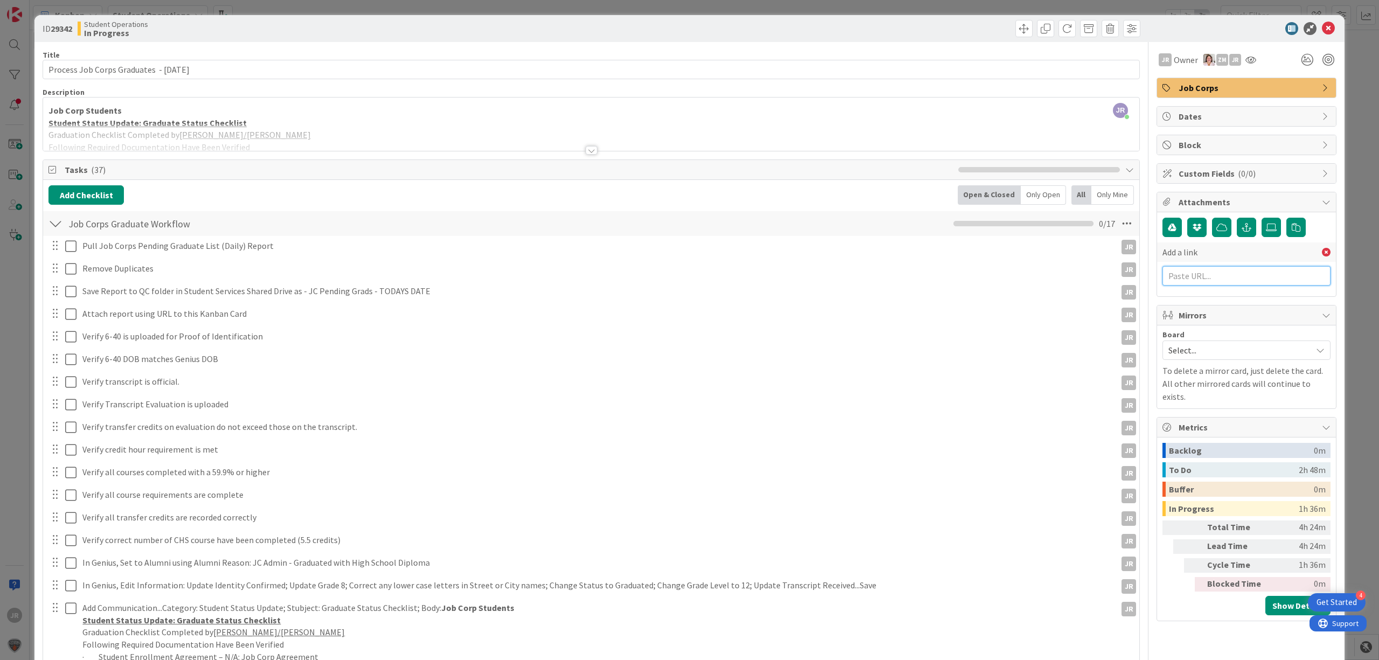
click at [1222, 272] on input "text" at bounding box center [1246, 275] width 168 height 19
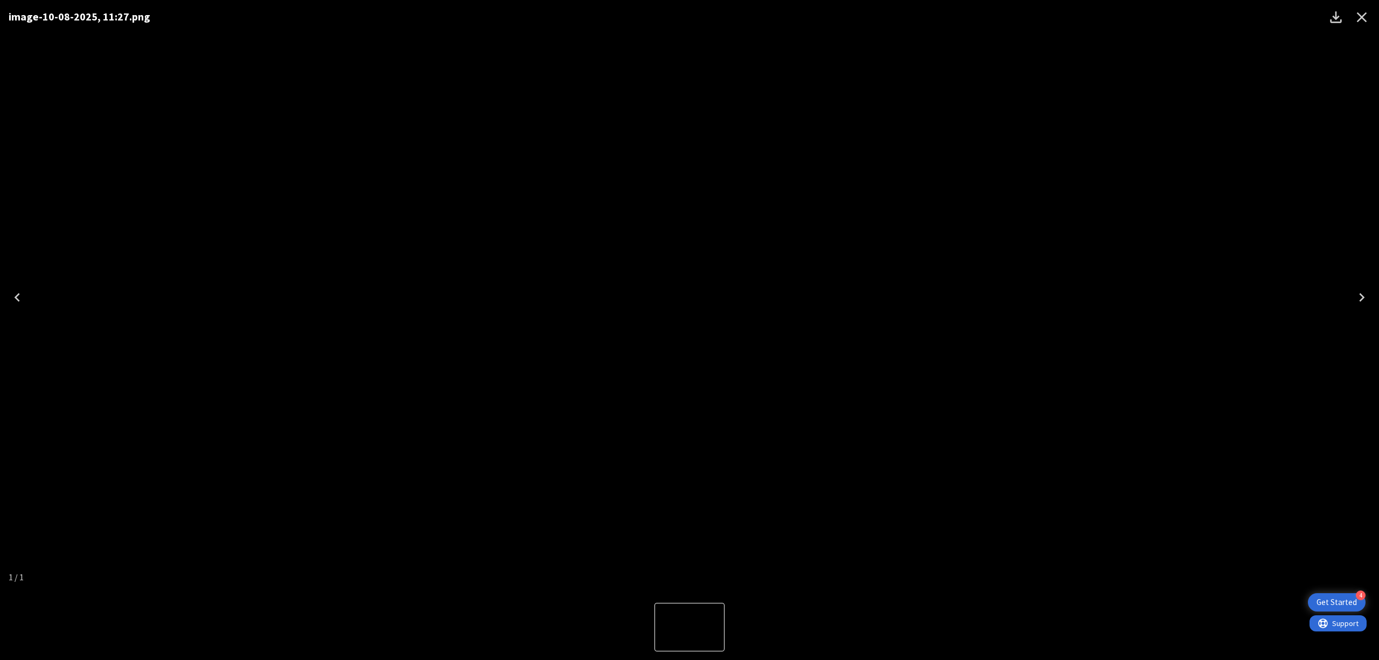
click at [1358, 13] on icon "Close" at bounding box center [1362, 17] width 10 height 10
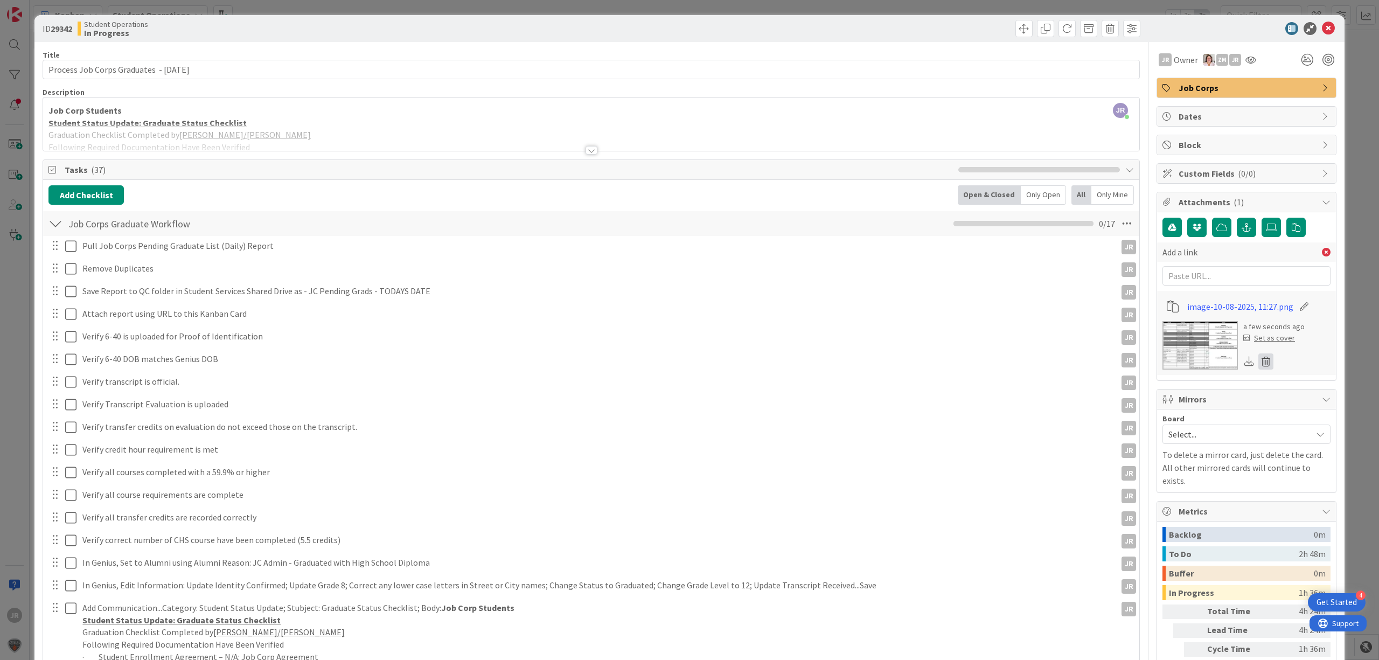
click at [1258, 360] on icon at bounding box center [1265, 361] width 15 height 16
click at [1203, 276] on input "text" at bounding box center [1246, 275] width 168 height 19
paste input "https://citizenshighschool.sharepoint.com/:x:/s/CHSStudentServices/EbftxdQuJB5C…"
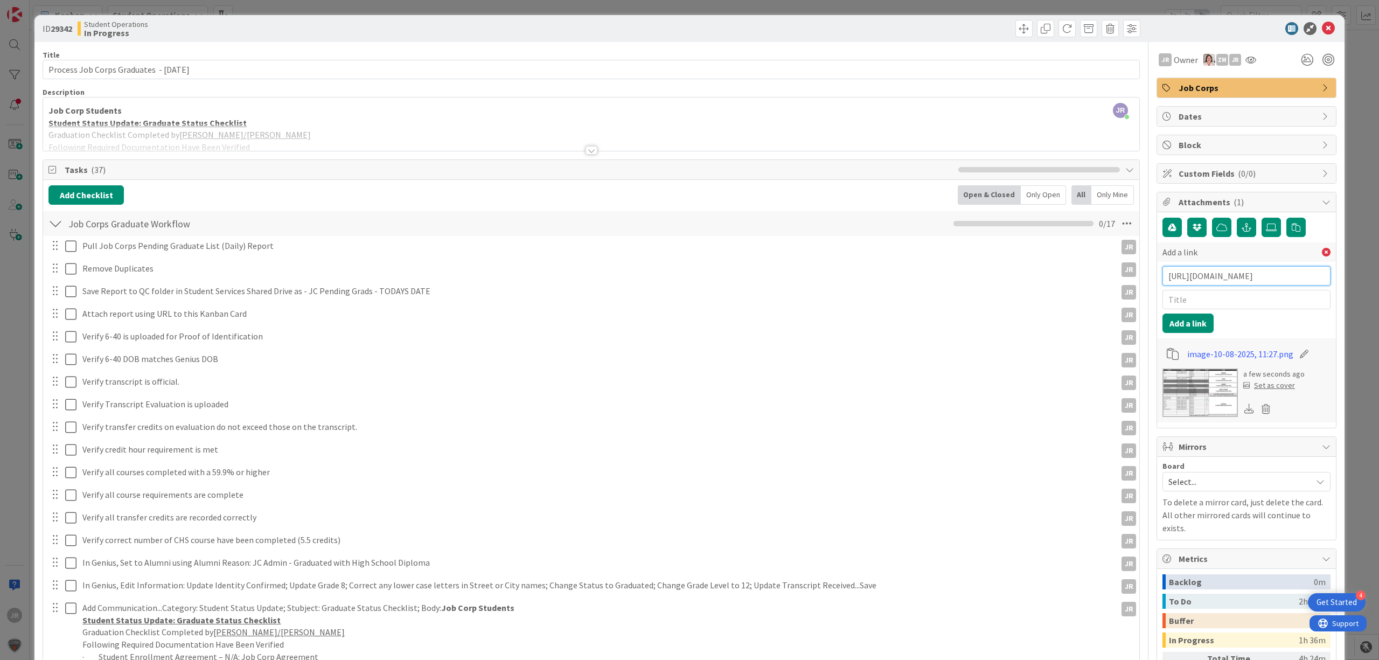
scroll to position [0, 325]
type input "https://citizenshighschool.sharepoint.com/:x:/s/CHSStudentServices/EbftxdQuJB5C…"
click at [1185, 303] on input "text" at bounding box center [1246, 299] width 168 height 19
type input "JC Pending Grads 10/8/25"
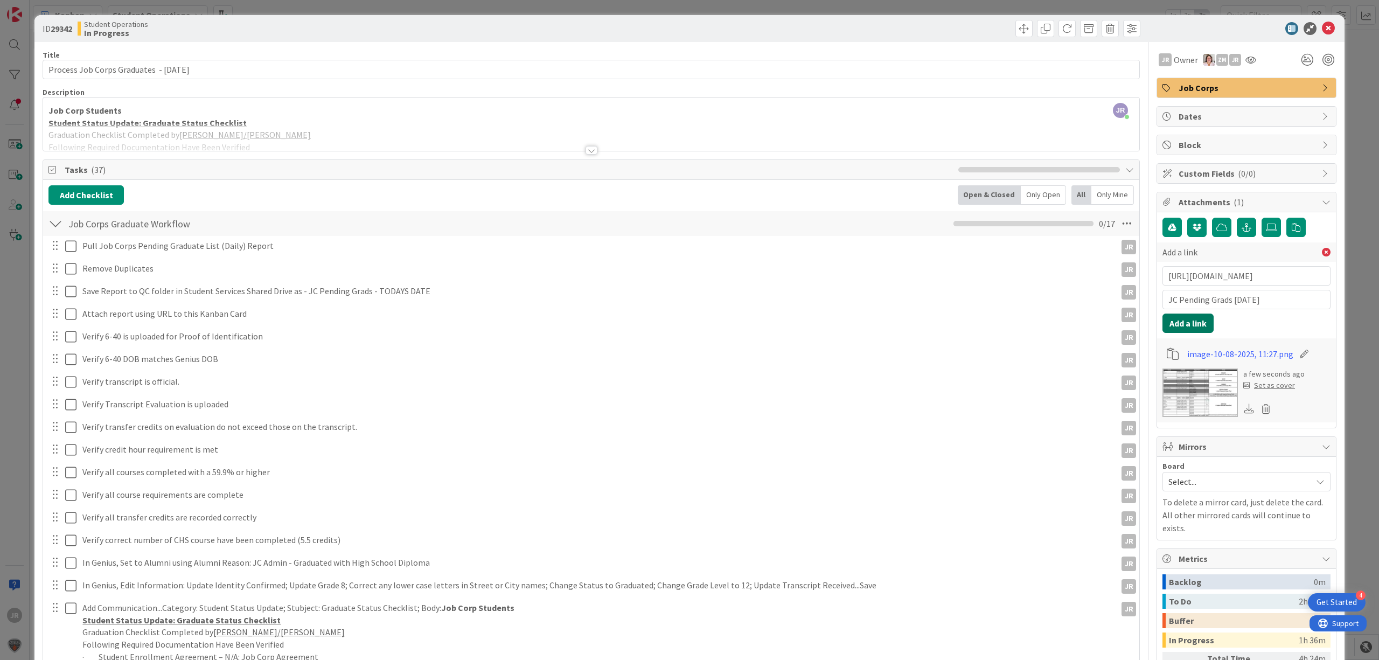
click at [1162, 326] on button "Add a link" at bounding box center [1187, 322] width 51 height 19
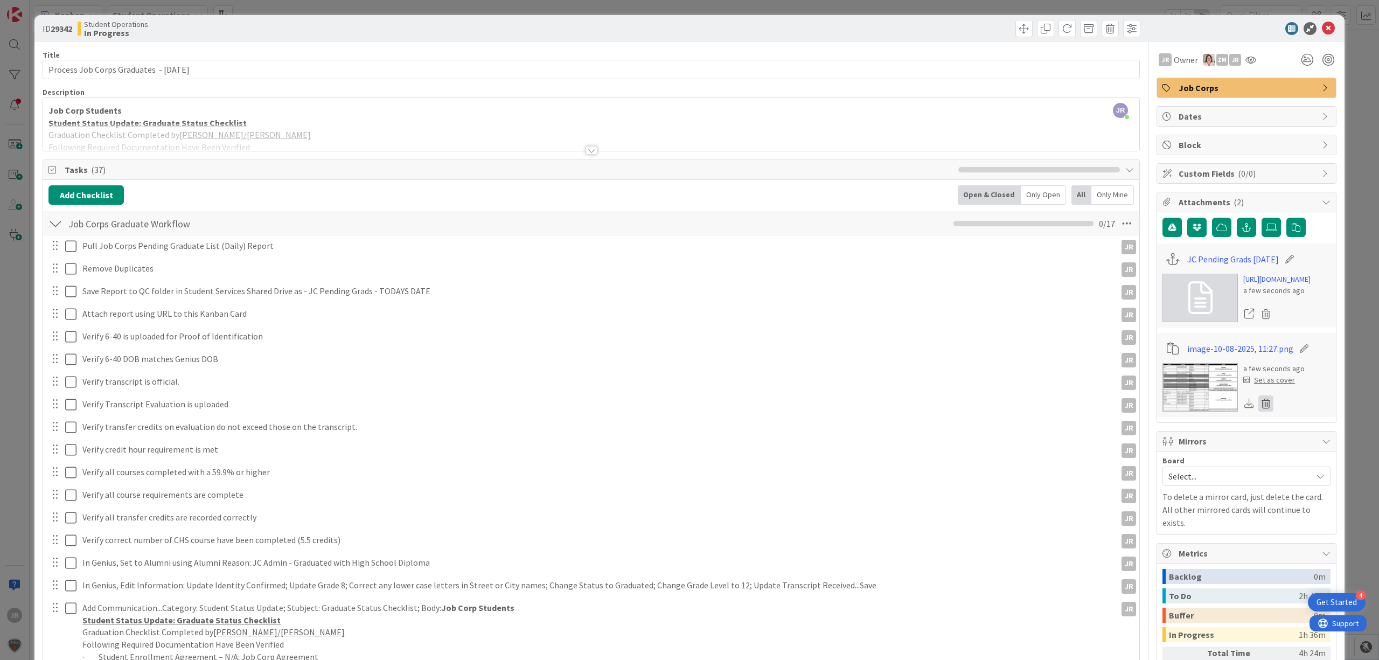
click at [1258, 412] on icon at bounding box center [1265, 403] width 15 height 16
click at [1161, 465] on button "Delete" at bounding box center [1165, 455] width 40 height 19
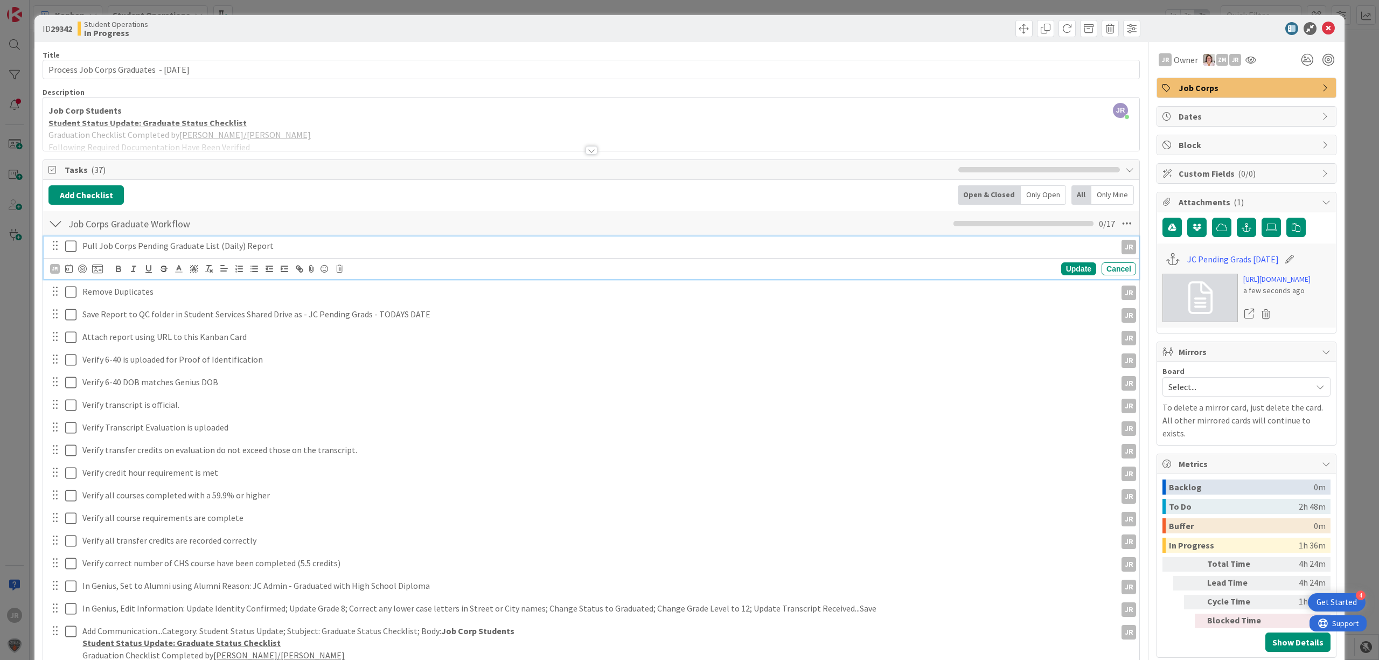
click at [72, 248] on icon at bounding box center [70, 246] width 11 height 13
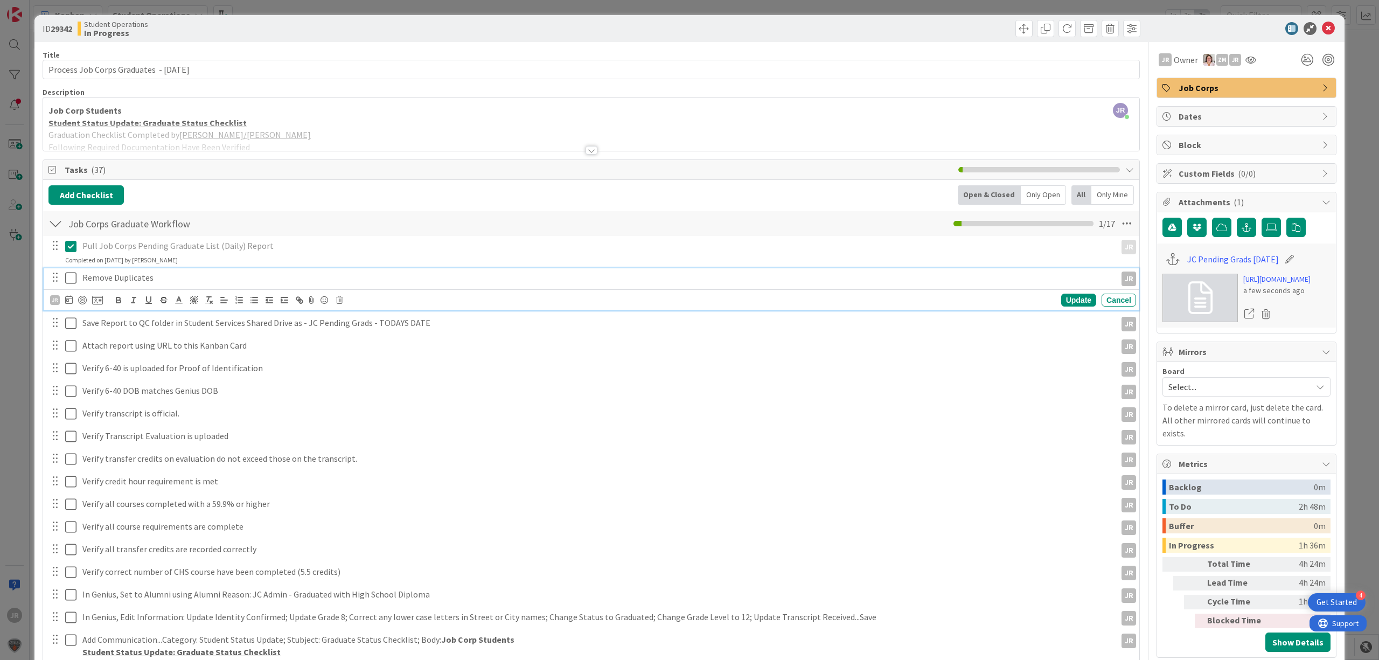
click at [72, 282] on icon at bounding box center [70, 277] width 11 height 13
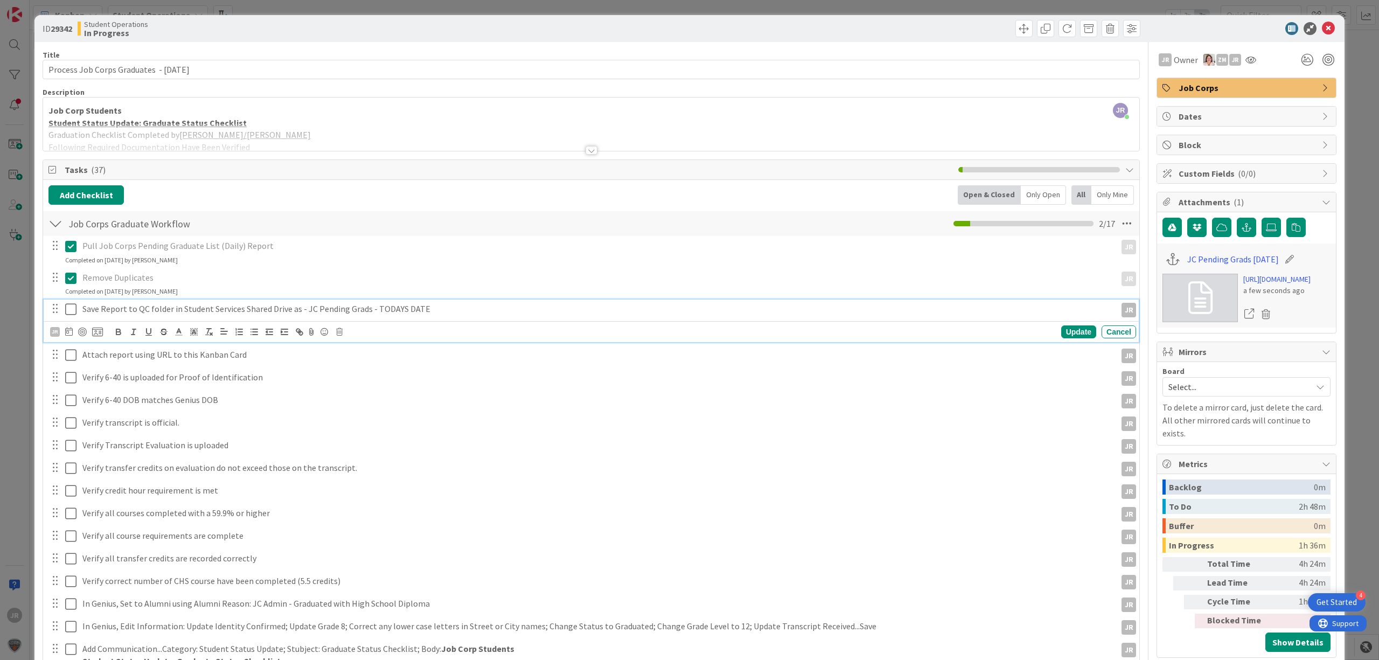
click at [72, 303] on button at bounding box center [71, 309] width 13 height 17
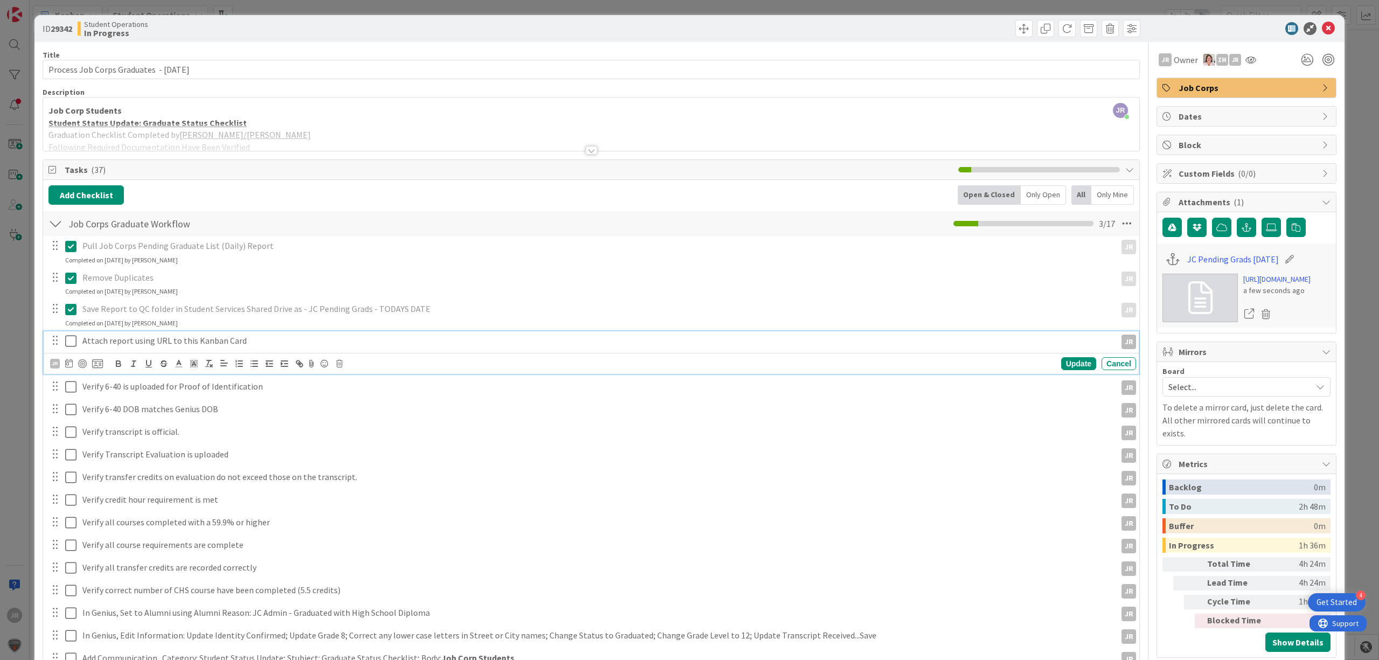
click at [66, 340] on icon at bounding box center [70, 340] width 11 height 13
